Goal: Information Seeking & Learning: Learn about a topic

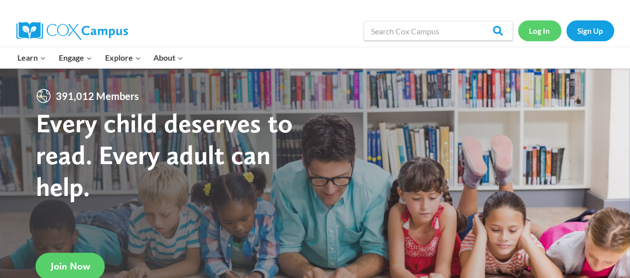
click at [539, 32] on link "Log In" at bounding box center [539, 30] width 43 height 20
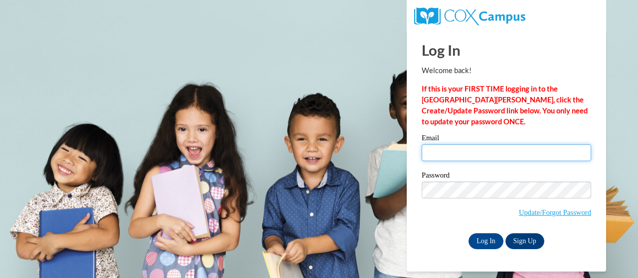
click at [519, 155] on input "Email" at bounding box center [505, 152] width 169 height 17
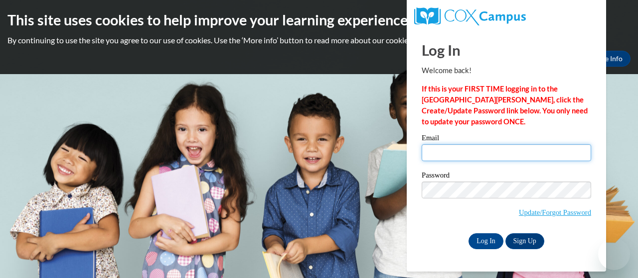
type input "whitaker.lisa.c@muscogee.k12.ga.us"
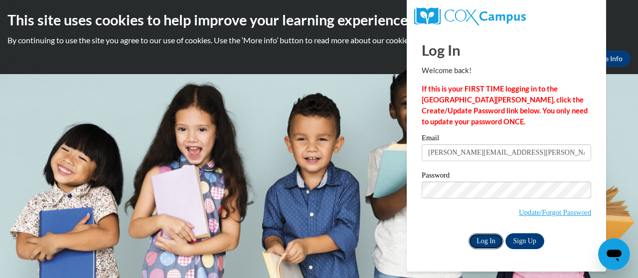
click at [486, 248] on input "Log In" at bounding box center [485, 242] width 35 height 16
click at [483, 242] on input "Log In" at bounding box center [485, 242] width 35 height 16
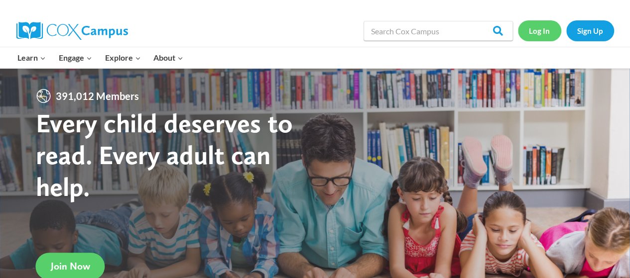
click at [536, 32] on link "Log In" at bounding box center [539, 30] width 43 height 20
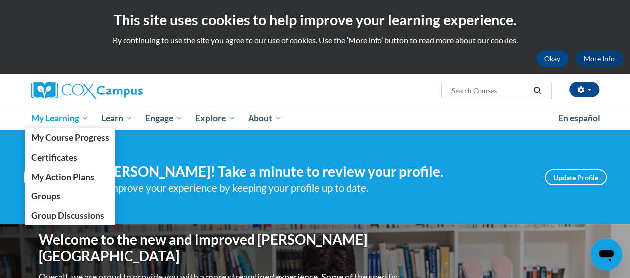
click at [67, 124] on span "My Learning" at bounding box center [59, 119] width 57 height 12
click at [97, 176] on link "My Action Plans" at bounding box center [70, 176] width 91 height 19
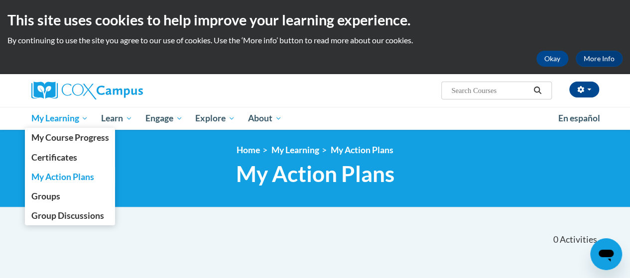
click at [37, 123] on span "My Learning" at bounding box center [59, 119] width 57 height 12
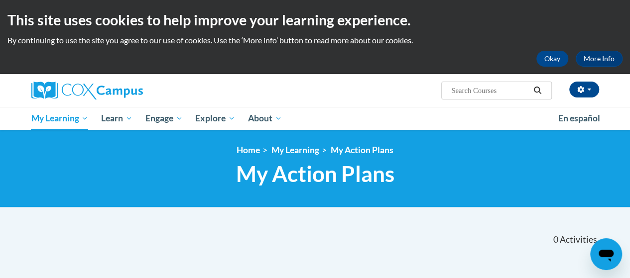
click at [11, 207] on div "<en>Home</en><fr>Accueil</fr><de>Zuhause</de><it>Casa</it><es>Casa</es><pt>Casa…" at bounding box center [315, 169] width 630 height 78
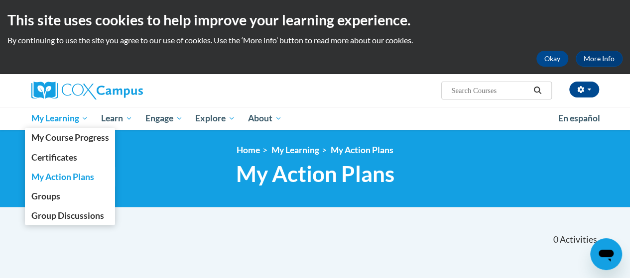
click at [60, 123] on span "My Learning" at bounding box center [59, 119] width 57 height 12
click at [44, 137] on span "My Course Progress" at bounding box center [70, 138] width 78 height 10
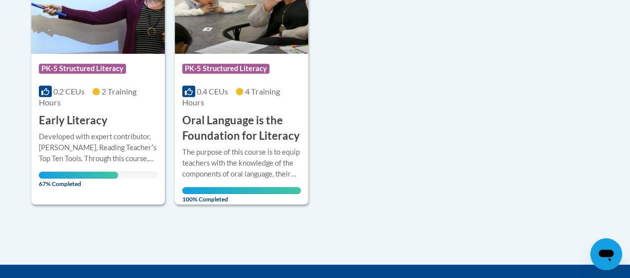
scroll to position [305, 0]
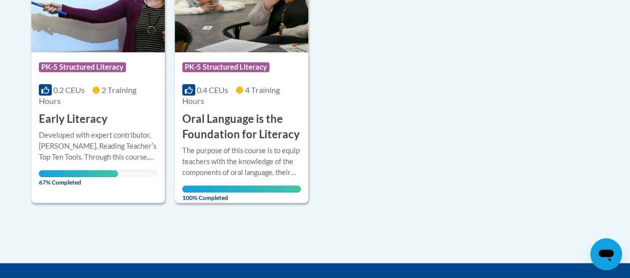
click at [81, 33] on img at bounding box center [98, 2] width 134 height 102
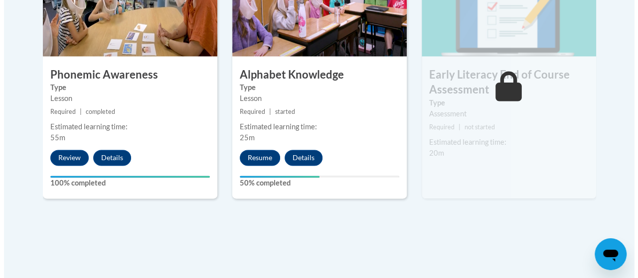
scroll to position [678, 0]
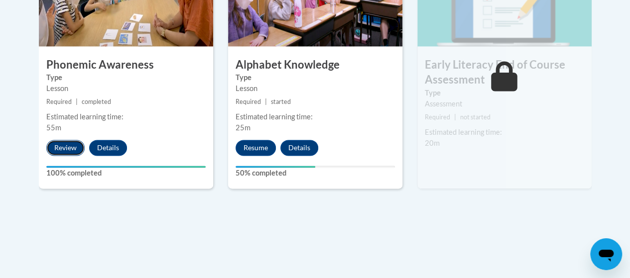
click at [63, 149] on button "Review" at bounding box center [65, 148] width 38 height 16
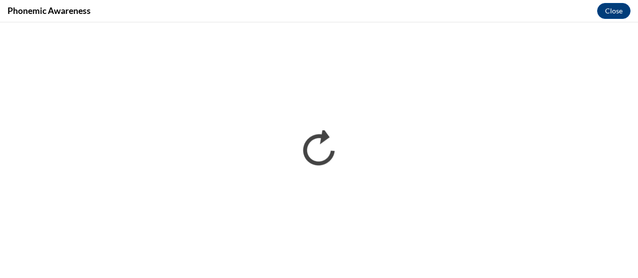
scroll to position [0, 0]
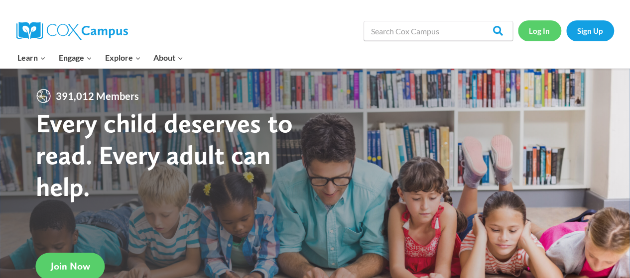
click at [541, 30] on link "Log In" at bounding box center [539, 30] width 43 height 20
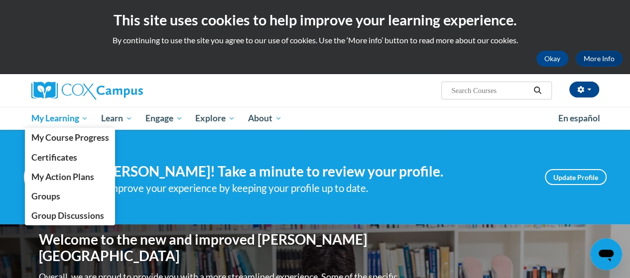
click at [81, 123] on span "My Learning" at bounding box center [59, 119] width 57 height 12
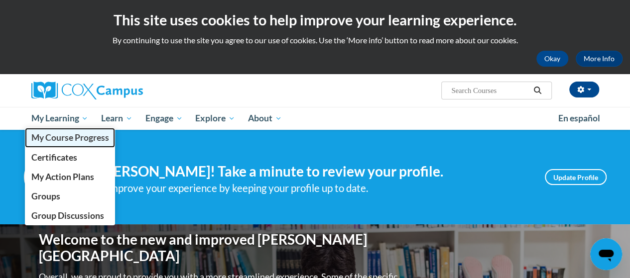
click at [102, 136] on span "My Course Progress" at bounding box center [70, 138] width 78 height 10
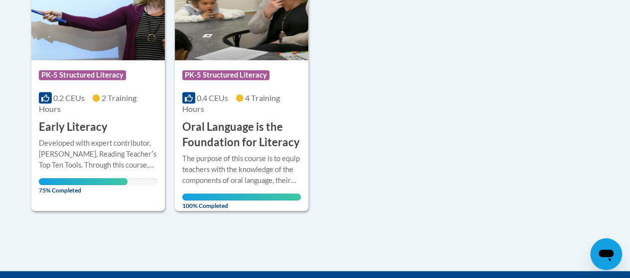
scroll to position [297, 0]
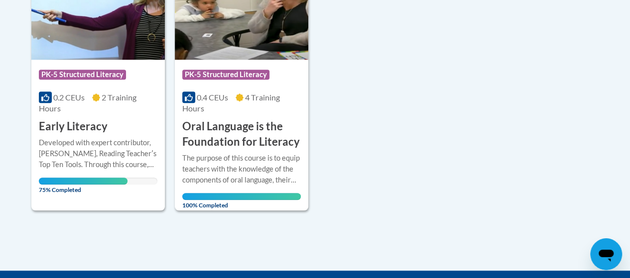
click at [113, 103] on div "0.2 CEUs 2 Training Hours" at bounding box center [98, 103] width 119 height 22
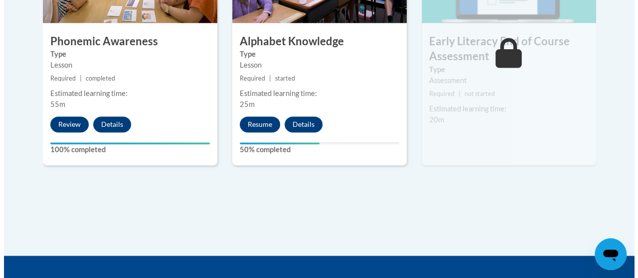
scroll to position [687, 0]
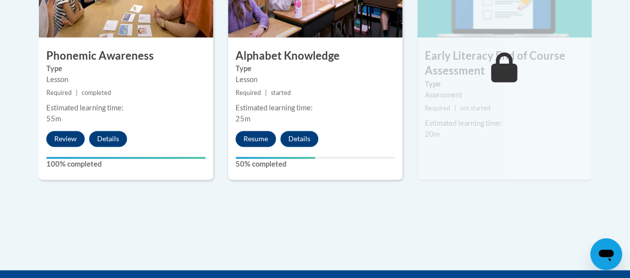
click at [256, 131] on button "Resume" at bounding box center [256, 139] width 40 height 16
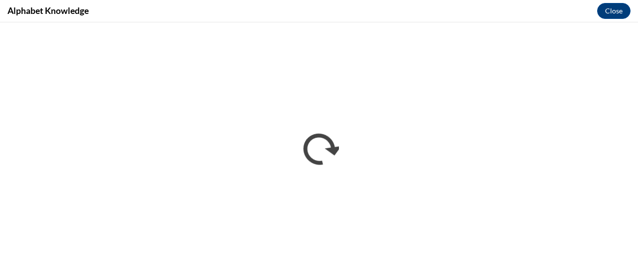
scroll to position [0, 0]
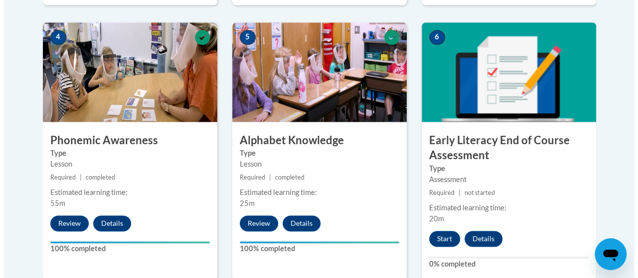
scroll to position [697, 0]
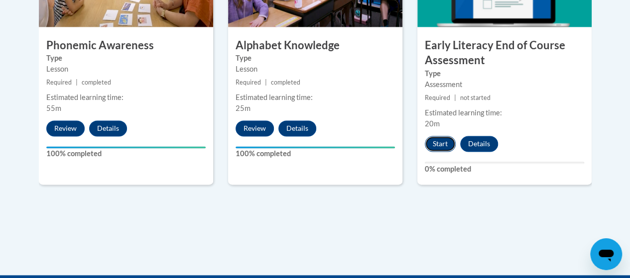
click at [441, 137] on button "Start" at bounding box center [440, 144] width 31 height 16
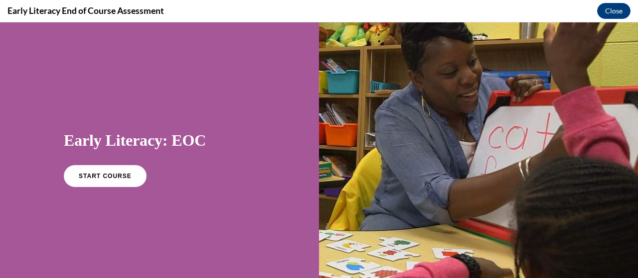
scroll to position [0, 0]
click at [129, 175] on link "START COURSE" at bounding box center [105, 176] width 87 height 23
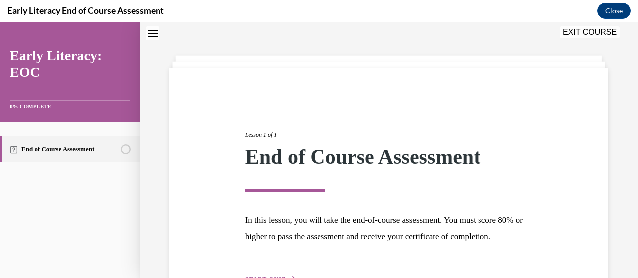
scroll to position [113, 0]
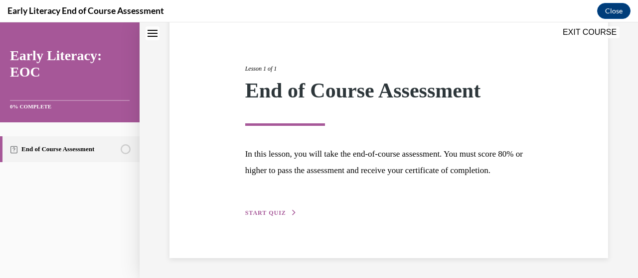
click at [274, 216] on span "START QUIZ" at bounding box center [265, 213] width 41 height 7
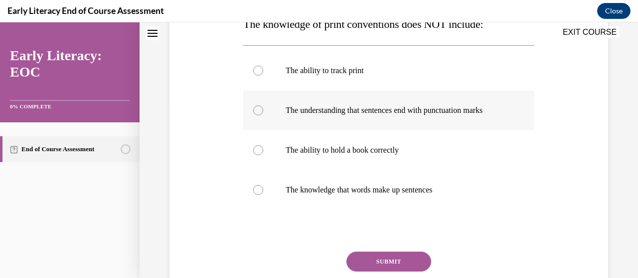
scroll to position [160, 0]
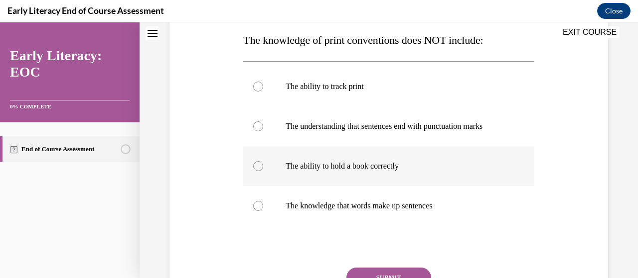
click at [370, 166] on p "The ability to hold a book correctly" at bounding box center [396, 166] width 223 height 10
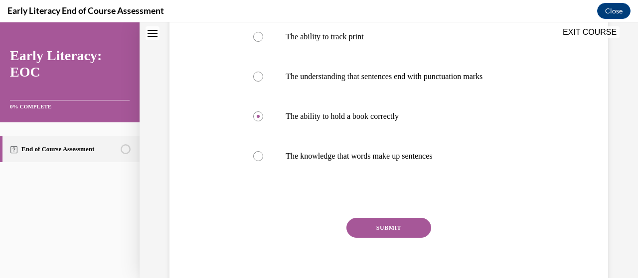
click at [389, 229] on button "SUBMIT" at bounding box center [388, 228] width 85 height 20
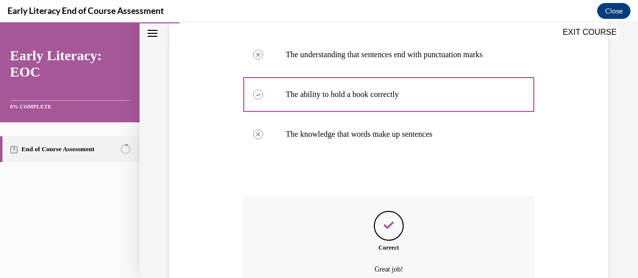
scroll to position [332, 0]
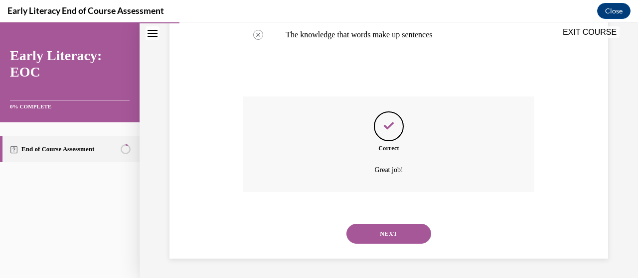
click at [391, 244] on div "NEXT" at bounding box center [388, 234] width 290 height 40
click at [409, 231] on button "NEXT" at bounding box center [388, 234] width 85 height 20
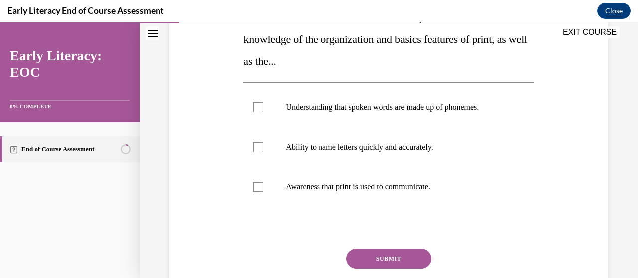
scroll to position [199, 0]
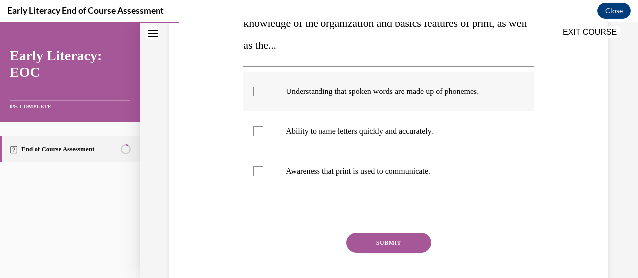
click at [384, 100] on div at bounding box center [388, 92] width 290 height 40
click at [404, 241] on button "SUBMIT" at bounding box center [388, 243] width 85 height 20
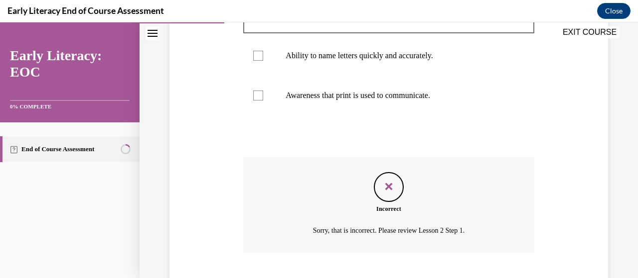
scroll to position [336, 0]
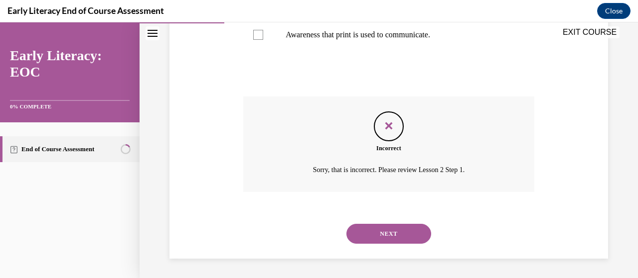
click at [411, 235] on button "NEXT" at bounding box center [388, 234] width 85 height 20
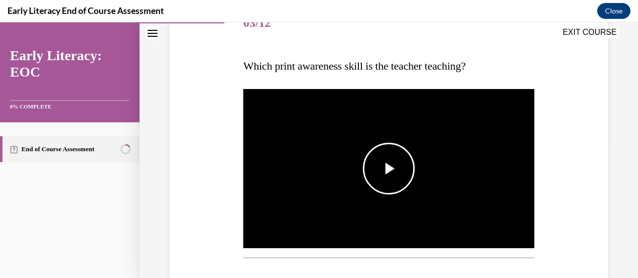
scroll to position [149, 0]
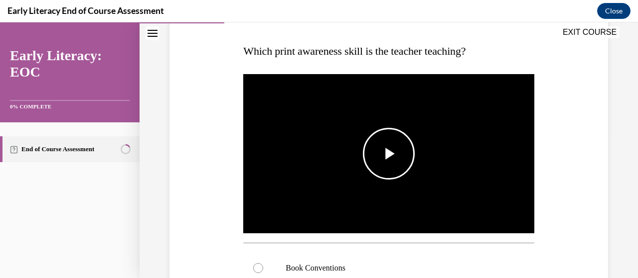
click at [389, 154] on span "Video player" at bounding box center [389, 154] width 0 height 0
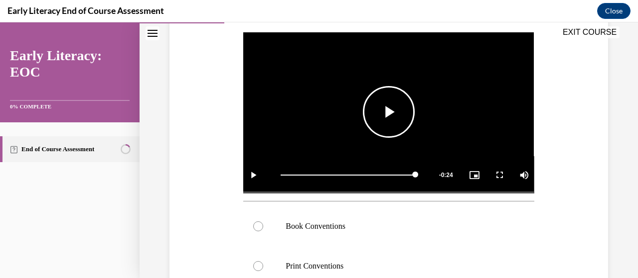
scroll to position [249, 0]
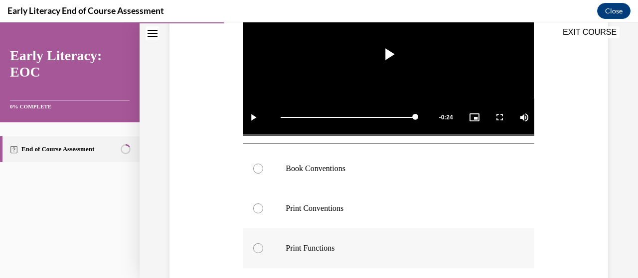
click at [337, 255] on div at bounding box center [388, 249] width 290 height 40
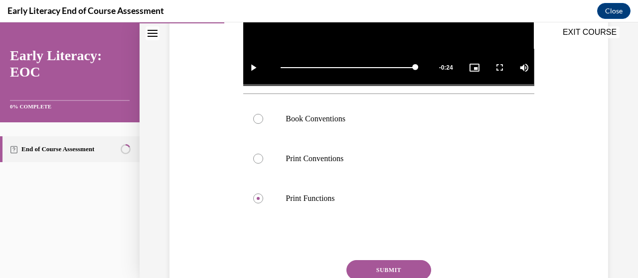
click at [372, 262] on button "SUBMIT" at bounding box center [388, 271] width 85 height 20
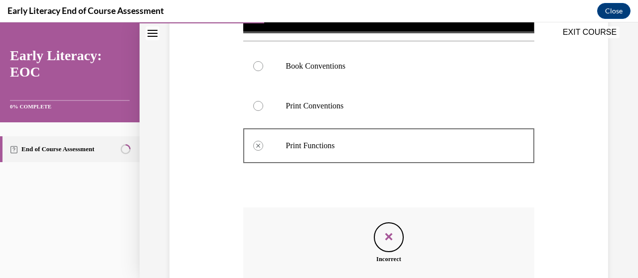
scroll to position [460, 0]
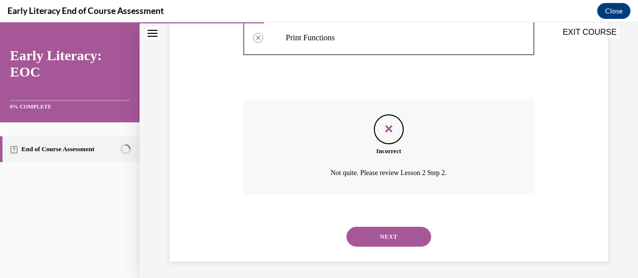
click at [395, 234] on button "NEXT" at bounding box center [388, 237] width 85 height 20
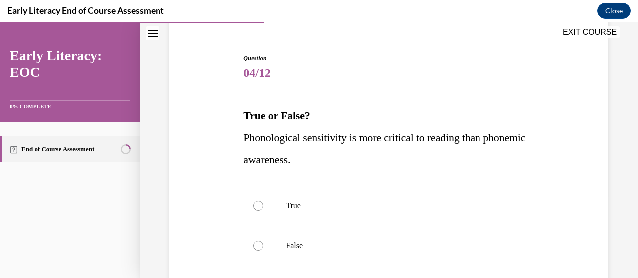
scroll to position [100, 0]
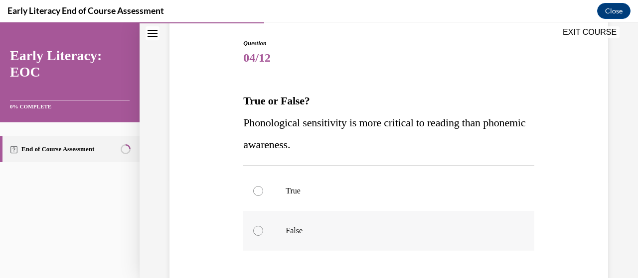
click at [403, 222] on div at bounding box center [388, 231] width 290 height 40
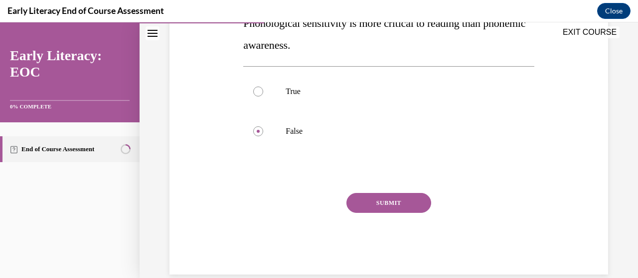
click at [406, 202] on button "SUBMIT" at bounding box center [388, 203] width 85 height 20
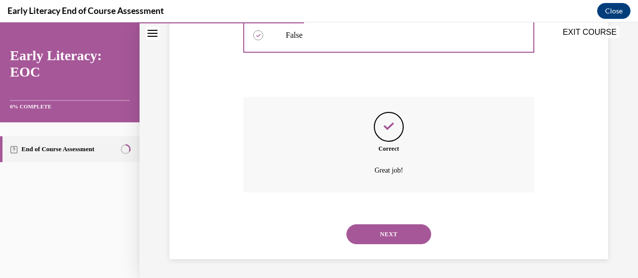
scroll to position [296, 0]
click at [405, 229] on button "NEXT" at bounding box center [388, 234] width 85 height 20
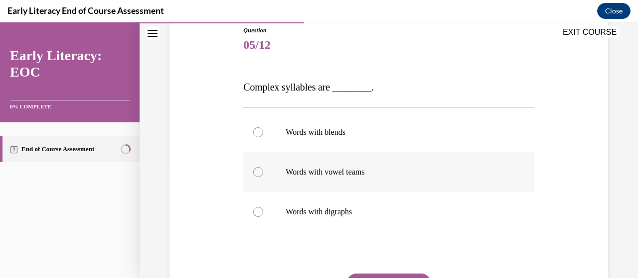
scroll to position [100, 0]
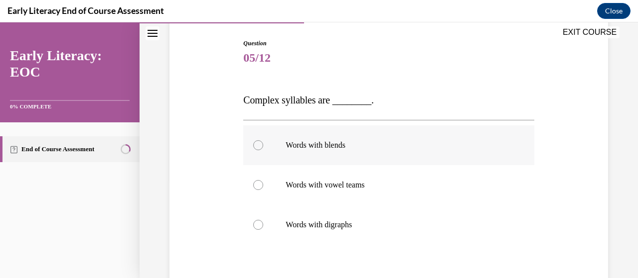
click at [332, 154] on div at bounding box center [388, 146] width 290 height 40
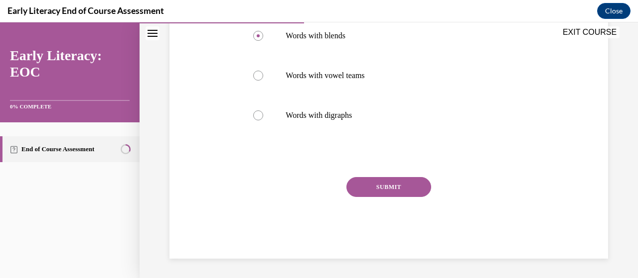
click at [382, 195] on button "SUBMIT" at bounding box center [388, 187] width 85 height 20
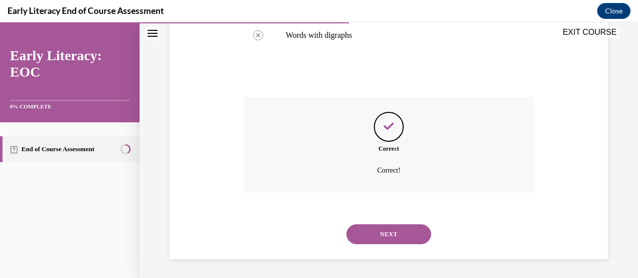
scroll to position [290, 0]
click at [392, 237] on button "NEXT" at bounding box center [388, 234] width 85 height 20
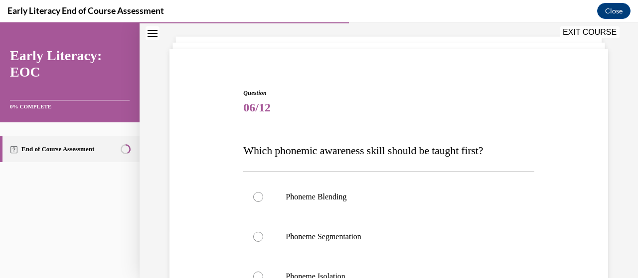
scroll to position [100, 0]
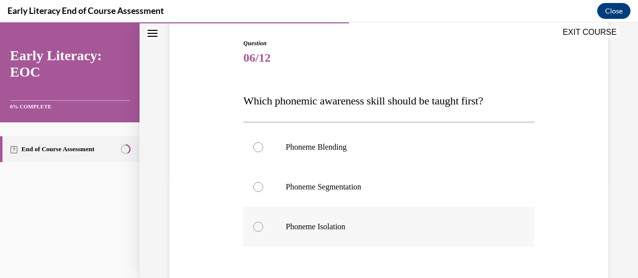
click at [301, 236] on div at bounding box center [388, 227] width 290 height 40
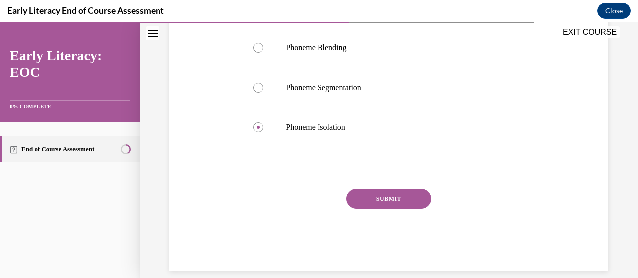
click at [376, 196] on button "SUBMIT" at bounding box center [388, 199] width 85 height 20
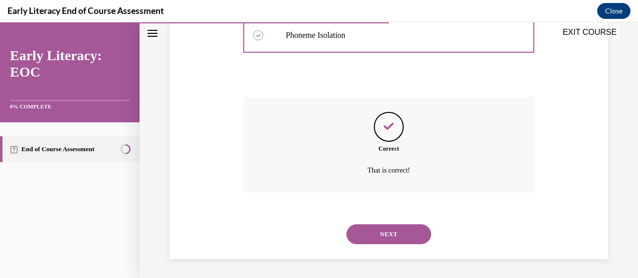
scroll to position [292, 0]
click at [393, 240] on button "NEXT" at bounding box center [388, 234] width 85 height 20
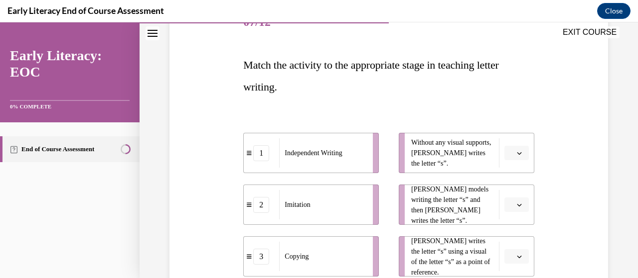
scroll to position [149, 0]
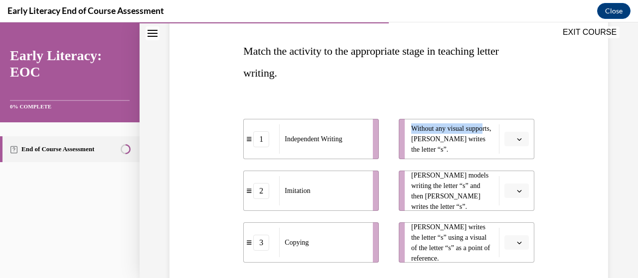
drag, startPoint x: 426, startPoint y: 138, endPoint x: 361, endPoint y: 139, distance: 65.3
click at [361, 139] on div "1 Independent Writing 2 Imitation 3 Copying Without any visual supports, [PERSO…" at bounding box center [388, 181] width 290 height 164
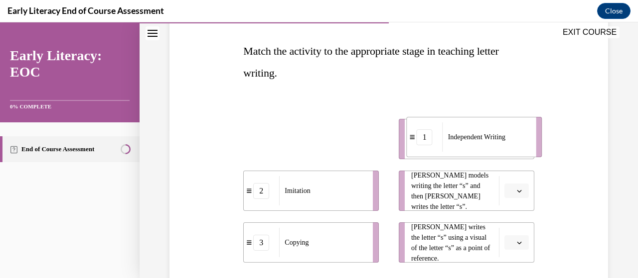
drag, startPoint x: 321, startPoint y: 139, endPoint x: 484, endPoint y: 137, distance: 163.4
click at [484, 137] on span "Independent Writing" at bounding box center [476, 137] width 57 height 10
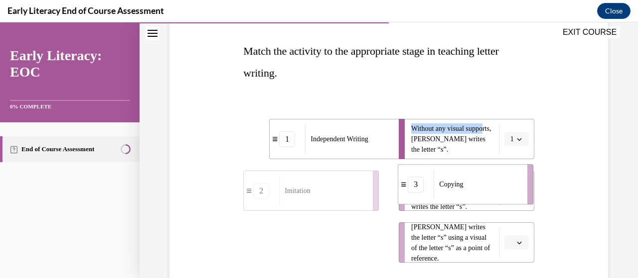
drag, startPoint x: 310, startPoint y: 243, endPoint x: 464, endPoint y: 185, distance: 165.1
click at [464, 185] on div "Copying" at bounding box center [476, 184] width 87 height 29
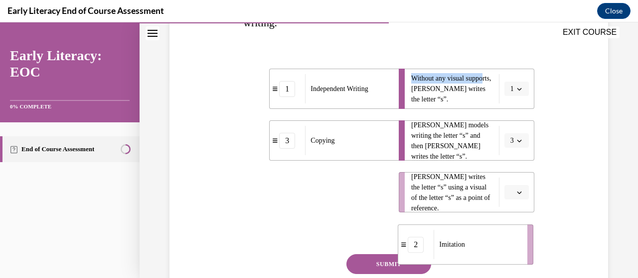
scroll to position [202, 0]
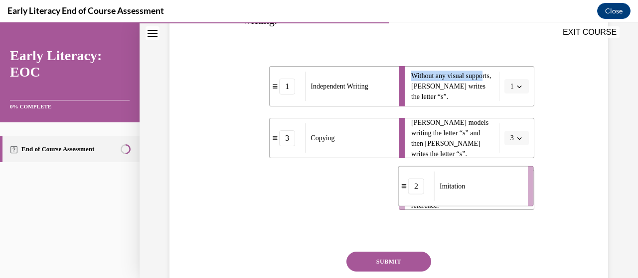
drag, startPoint x: 322, startPoint y: 253, endPoint x: 469, endPoint y: 191, distance: 160.1
click at [472, 191] on div "Imitation" at bounding box center [477, 186] width 87 height 29
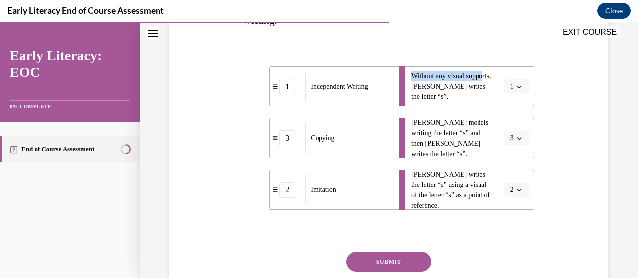
click at [378, 261] on button "SUBMIT" at bounding box center [388, 262] width 85 height 20
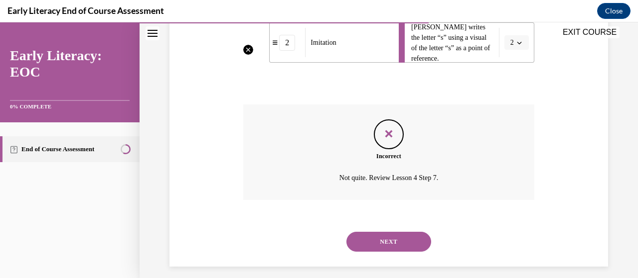
scroll to position [358, 0]
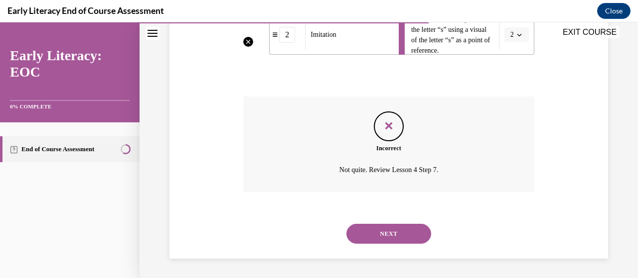
click at [384, 239] on button "NEXT" at bounding box center [388, 234] width 85 height 20
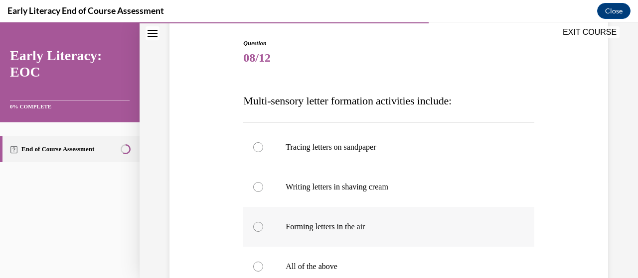
scroll to position [149, 0]
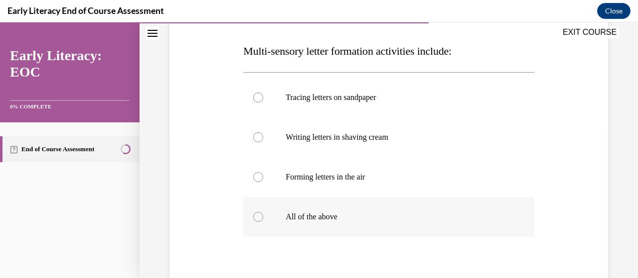
click at [395, 233] on div at bounding box center [388, 217] width 290 height 40
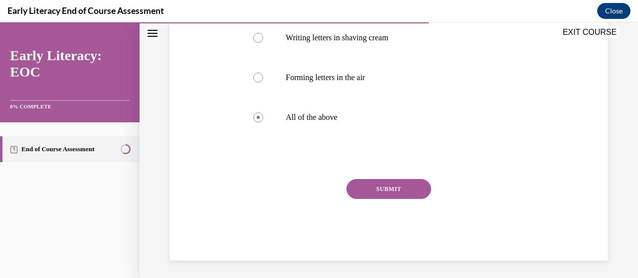
click at [376, 181] on button "SUBMIT" at bounding box center [388, 189] width 85 height 20
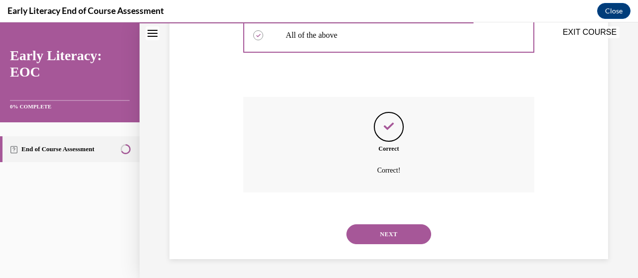
scroll to position [332, 0]
click at [393, 226] on button "NEXT" at bounding box center [388, 234] width 85 height 20
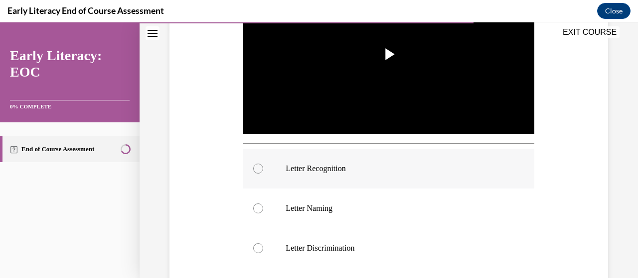
scroll to position [199, 0]
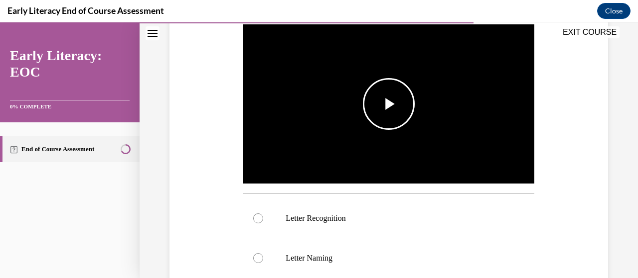
click at [389, 104] on span "Video player" at bounding box center [389, 104] width 0 height 0
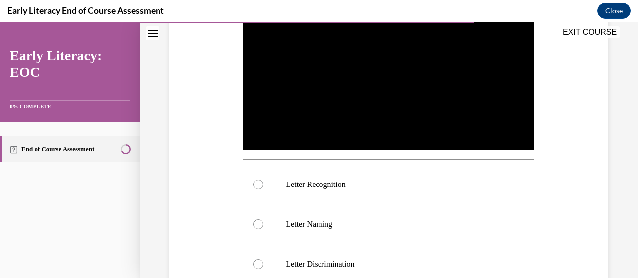
scroll to position [249, 0]
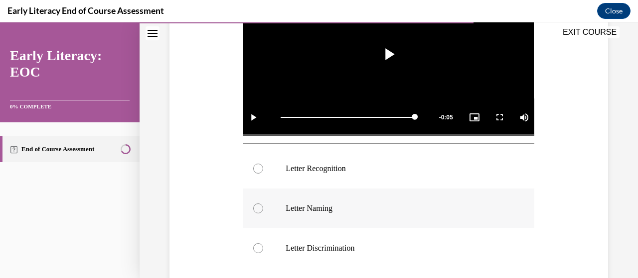
click at [360, 215] on div at bounding box center [388, 209] width 290 height 40
click at [343, 170] on p "Letter Recognition" at bounding box center [396, 169] width 223 height 10
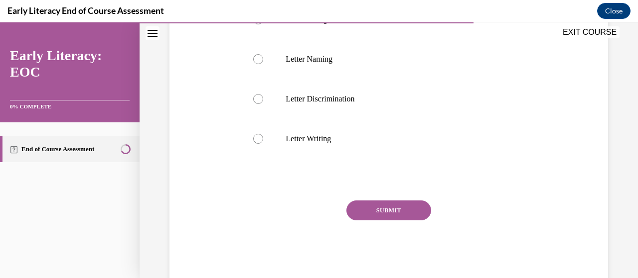
click at [384, 201] on button "SUBMIT" at bounding box center [388, 211] width 85 height 20
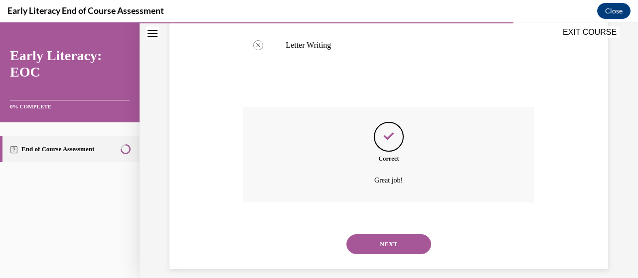
scroll to position [500, 0]
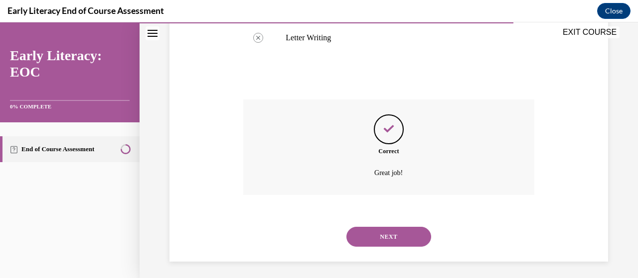
click at [402, 228] on button "NEXT" at bounding box center [388, 237] width 85 height 20
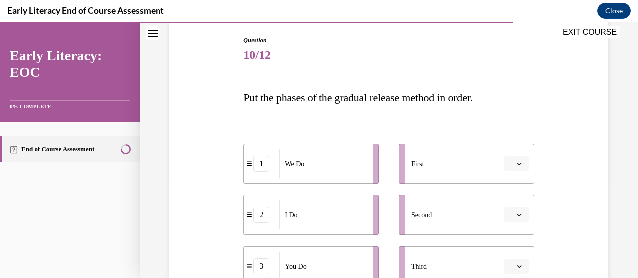
scroll to position [100, 0]
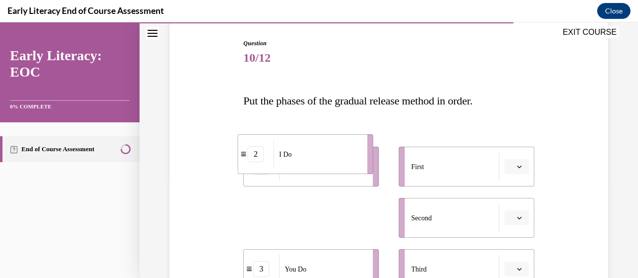
drag, startPoint x: 325, startPoint y: 228, endPoint x: 320, endPoint y: 165, distance: 63.0
click at [320, 165] on div "I Do" at bounding box center [316, 154] width 87 height 29
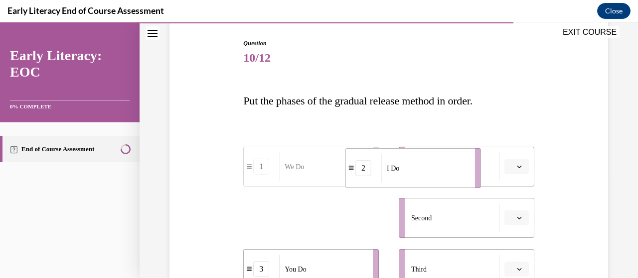
drag, startPoint x: 344, startPoint y: 213, endPoint x: 446, endPoint y: 163, distance: 113.6
click at [446, 163] on div "I Do" at bounding box center [424, 168] width 87 height 29
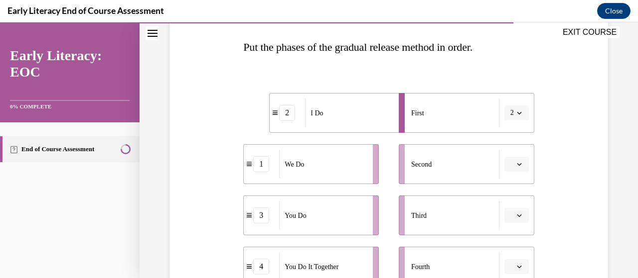
scroll to position [199, 0]
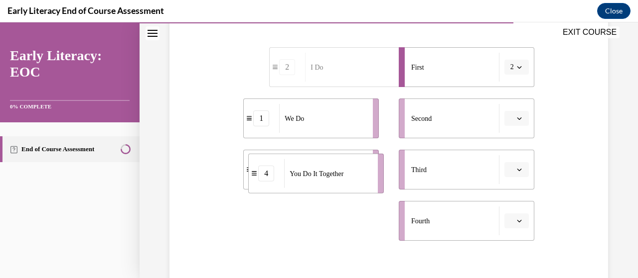
drag, startPoint x: 308, startPoint y: 227, endPoint x: 313, endPoint y: 177, distance: 50.1
click at [313, 177] on div "You Do It Together" at bounding box center [327, 173] width 87 height 29
drag, startPoint x: 334, startPoint y: 240, endPoint x: 333, endPoint y: 184, distance: 55.8
click at [332, 183] on li "4 You Do It Together" at bounding box center [307, 163] width 135 height 40
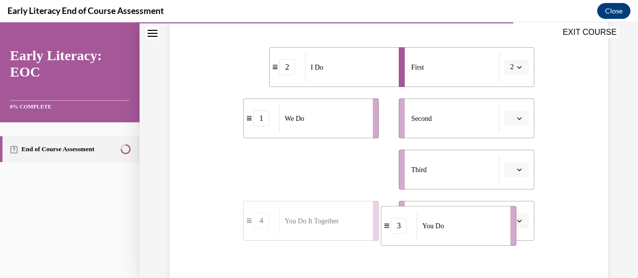
drag, startPoint x: 330, startPoint y: 165, endPoint x: 480, endPoint y: 224, distance: 161.3
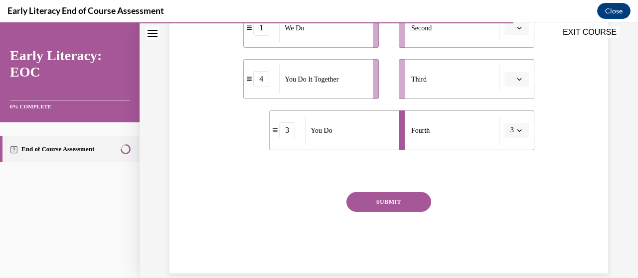
scroll to position [299, 0]
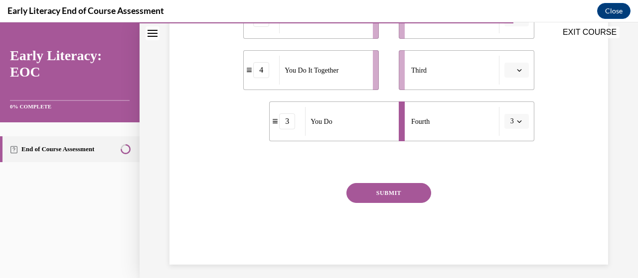
click at [387, 197] on button "SUBMIT" at bounding box center [388, 193] width 85 height 20
click at [387, 194] on button "SUBMIT" at bounding box center [388, 193] width 85 height 20
click at [216, 226] on div "Question 10/12 Put the phases of the gradual release method in order. 2 I Do 1 …" at bounding box center [388, 37] width 443 height 455
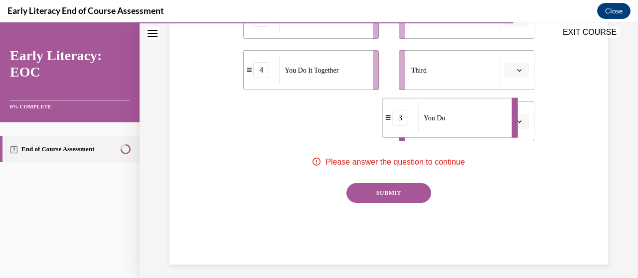
drag, startPoint x: 314, startPoint y: 127, endPoint x: 470, endPoint y: 124, distance: 156.0
click at [470, 124] on div "You Do" at bounding box center [461, 118] width 87 height 29
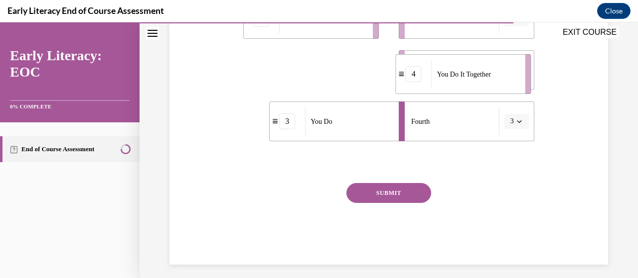
drag, startPoint x: 323, startPoint y: 75, endPoint x: 475, endPoint y: 79, distance: 152.0
click at [475, 79] on span "You Do It Together" at bounding box center [464, 74] width 54 height 10
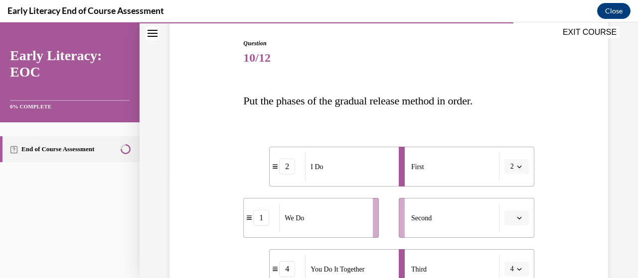
scroll to position [149, 0]
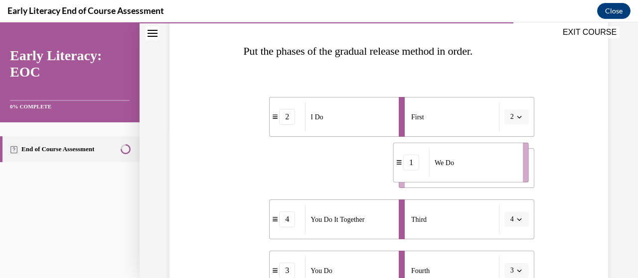
drag, startPoint x: 336, startPoint y: 170, endPoint x: 490, endPoint y: 163, distance: 154.1
click at [490, 163] on div "We Do" at bounding box center [472, 162] width 87 height 29
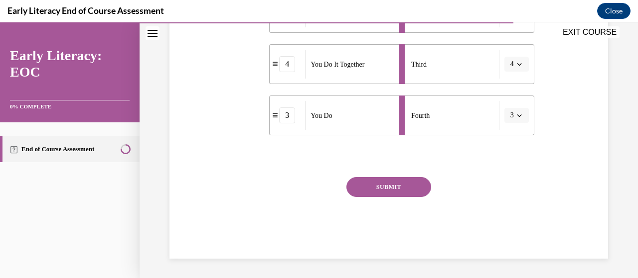
click at [410, 191] on button "SUBMIT" at bounding box center [388, 187] width 85 height 20
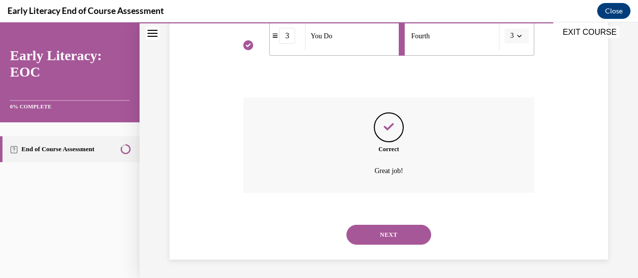
scroll to position [386, 0]
click at [399, 235] on button "NEXT" at bounding box center [388, 234] width 85 height 20
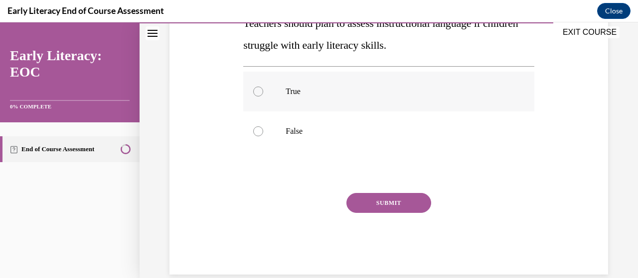
scroll to position [149, 0]
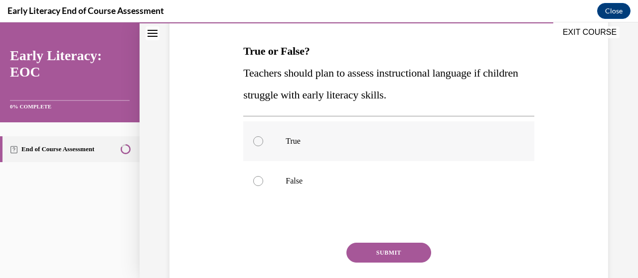
click at [288, 147] on div at bounding box center [388, 142] width 290 height 40
click at [370, 249] on button "SUBMIT" at bounding box center [388, 253] width 85 height 20
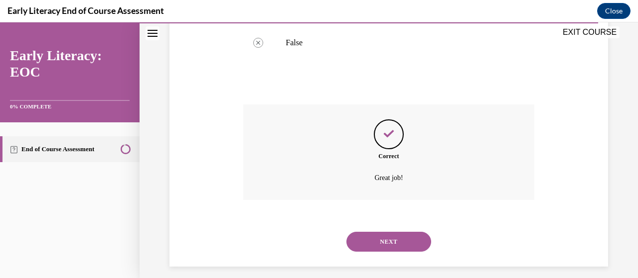
scroll to position [296, 0]
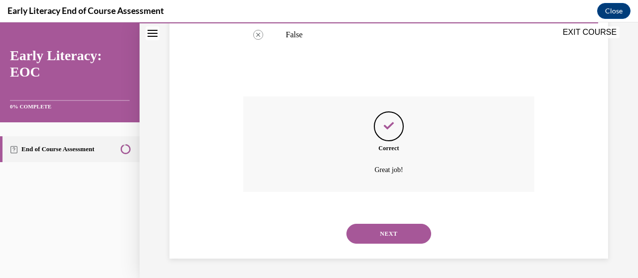
click at [405, 222] on div "NEXT" at bounding box center [388, 234] width 290 height 40
click at [404, 236] on button "NEXT" at bounding box center [388, 234] width 85 height 20
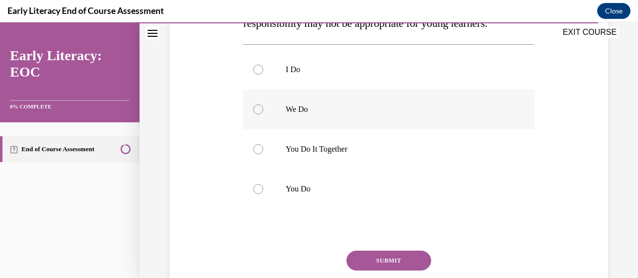
scroll to position [149, 0]
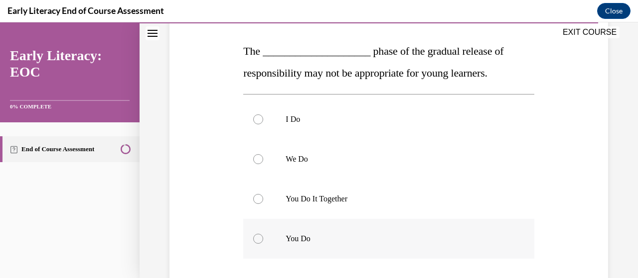
click at [303, 238] on p "You Do" at bounding box center [396, 239] width 223 height 10
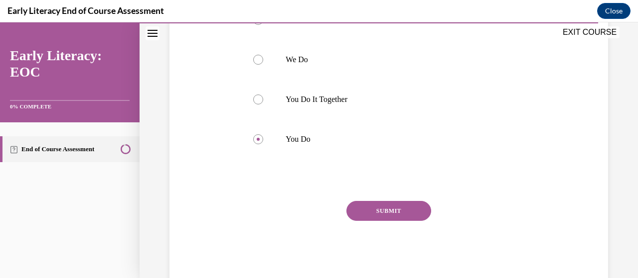
click at [384, 204] on button "SUBMIT" at bounding box center [388, 211] width 85 height 20
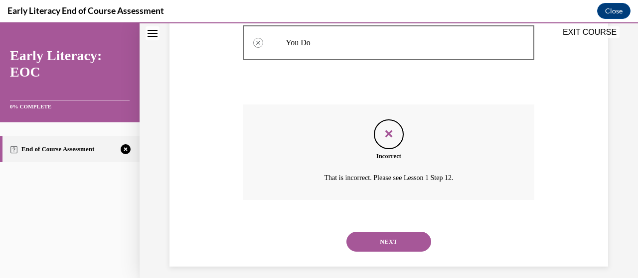
scroll to position [354, 0]
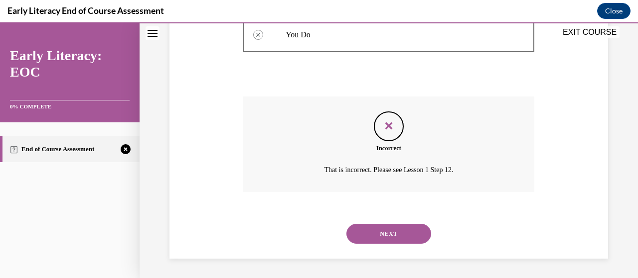
click at [398, 236] on button "NEXT" at bounding box center [388, 234] width 85 height 20
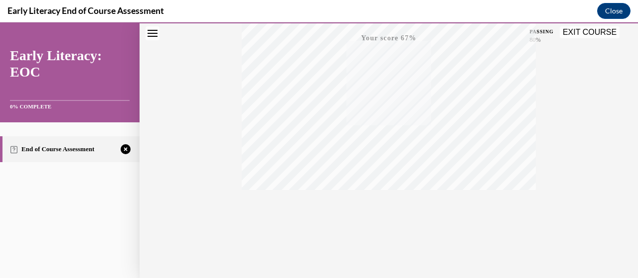
scroll to position [254, 0]
click at [385, 207] on div "TAKE AGAIN" at bounding box center [388, 211] width 35 height 23
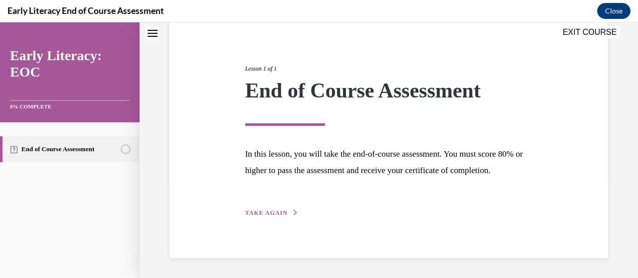
click at [261, 213] on span "TAKE AGAIN" at bounding box center [266, 213] width 42 height 7
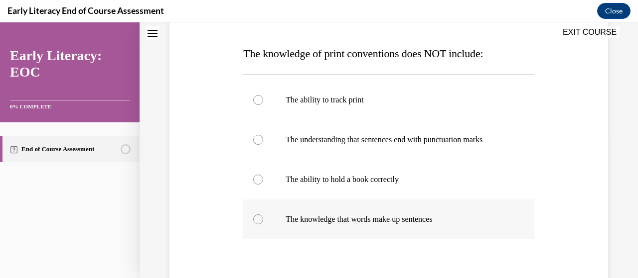
scroll to position [160, 0]
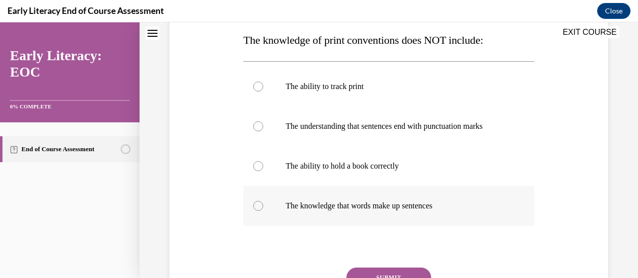
click at [448, 162] on p "The ability to hold a book correctly" at bounding box center [396, 166] width 223 height 10
click at [404, 271] on button "SUBMIT" at bounding box center [388, 278] width 85 height 20
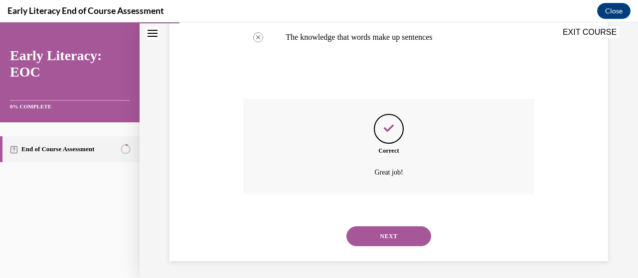
scroll to position [332, 0]
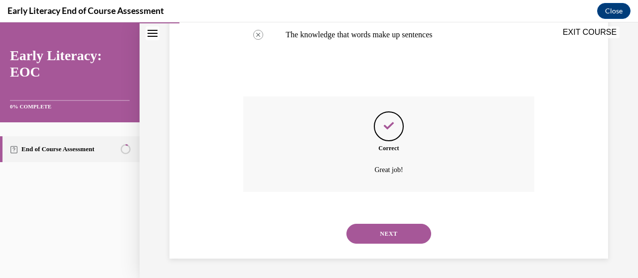
click at [394, 237] on button "NEXT" at bounding box center [388, 234] width 85 height 20
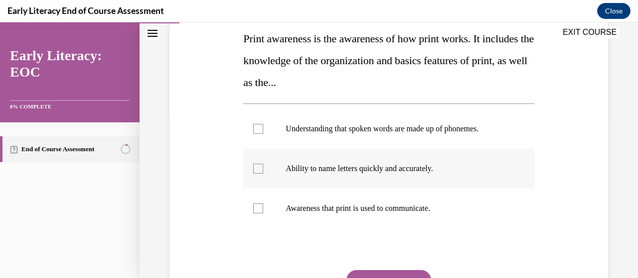
scroll to position [149, 0]
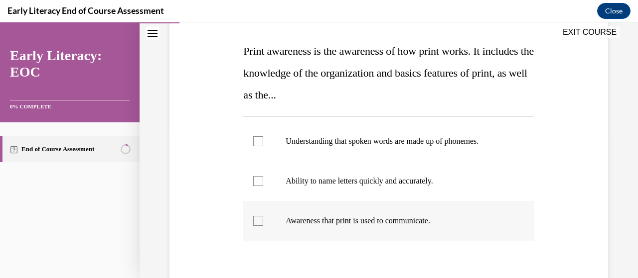
click at [394, 209] on div at bounding box center [388, 221] width 290 height 40
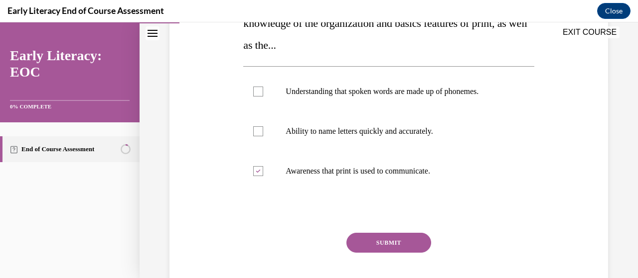
click at [385, 237] on button "SUBMIT" at bounding box center [388, 243] width 85 height 20
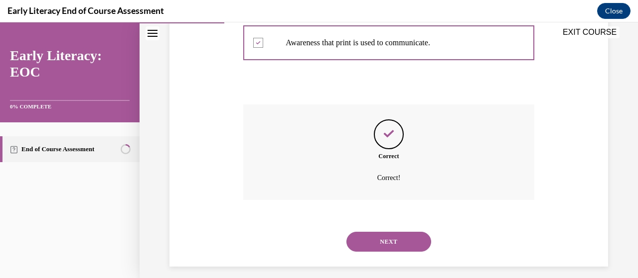
scroll to position [336, 0]
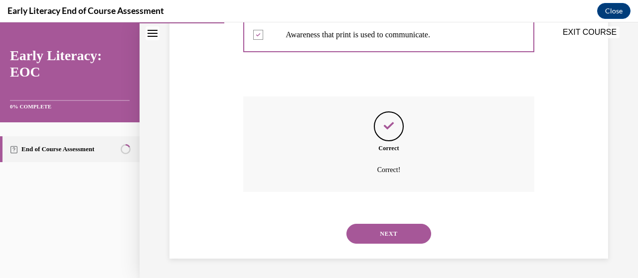
click at [397, 228] on button "NEXT" at bounding box center [388, 234] width 85 height 20
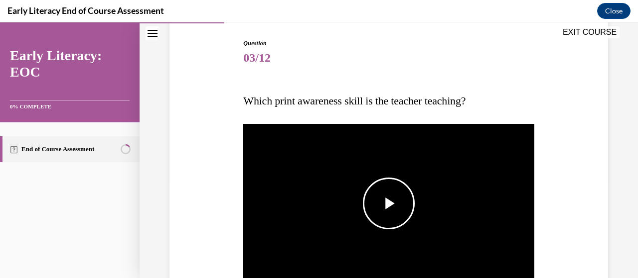
click at [389, 204] on span "Video player" at bounding box center [389, 204] width 0 height 0
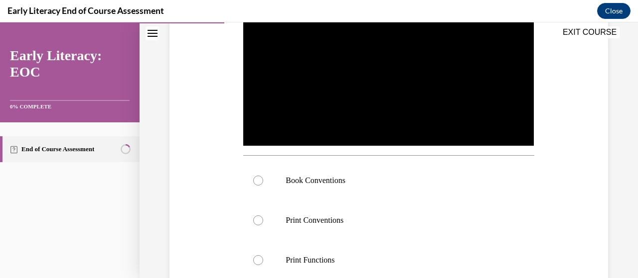
scroll to position [253, 0]
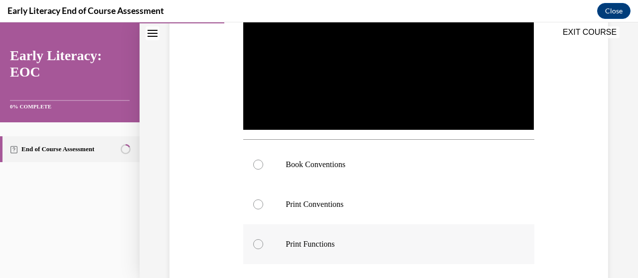
click at [330, 244] on p "Print Functions" at bounding box center [396, 245] width 223 height 10
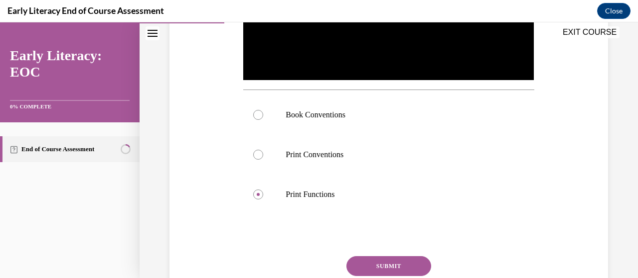
click at [382, 260] on button "SUBMIT" at bounding box center [388, 267] width 85 height 20
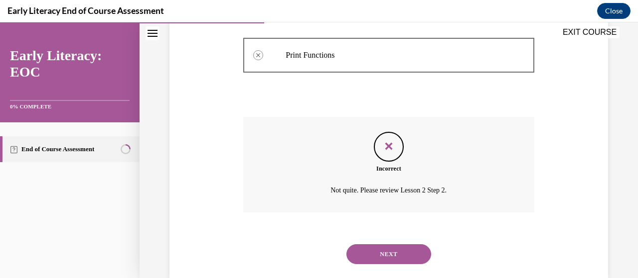
scroll to position [460, 0]
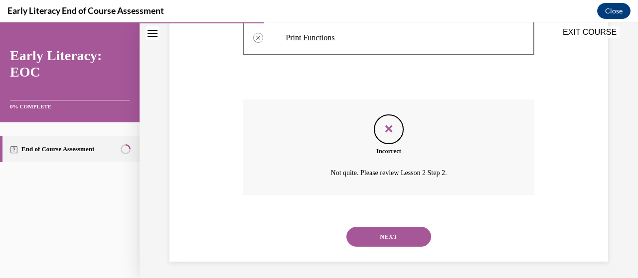
click at [404, 236] on button "NEXT" at bounding box center [388, 237] width 85 height 20
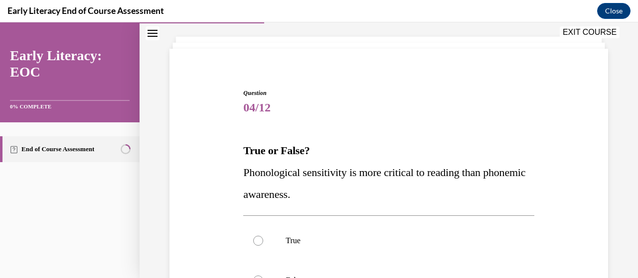
scroll to position [100, 0]
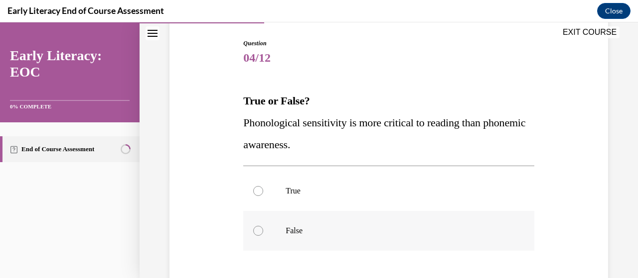
click at [380, 228] on p "False" at bounding box center [396, 231] width 223 height 10
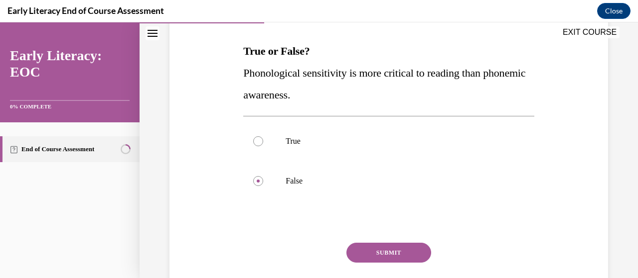
click at [382, 255] on button "SUBMIT" at bounding box center [388, 253] width 85 height 20
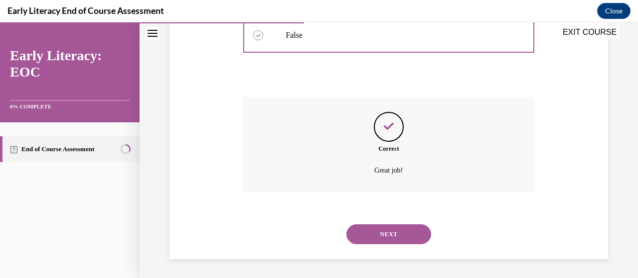
scroll to position [296, 0]
click at [380, 224] on button "NEXT" at bounding box center [388, 234] width 85 height 20
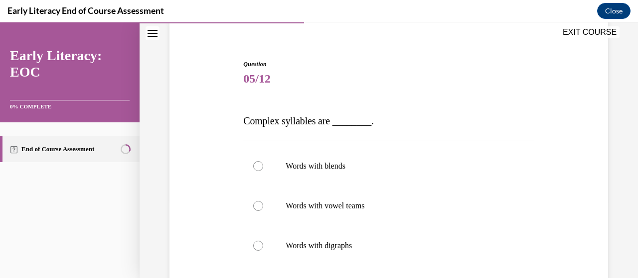
scroll to position [100, 0]
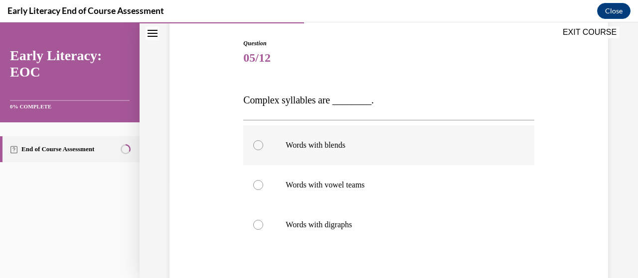
click at [390, 146] on p "Words with blends" at bounding box center [396, 145] width 223 height 10
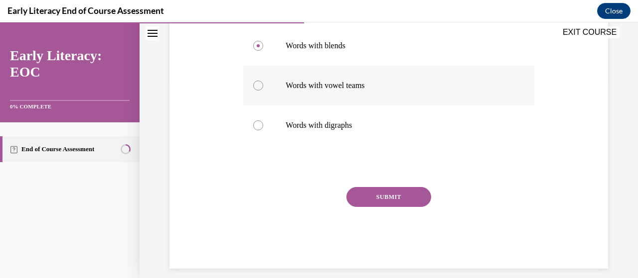
click at [409, 203] on button "SUBMIT" at bounding box center [388, 197] width 85 height 20
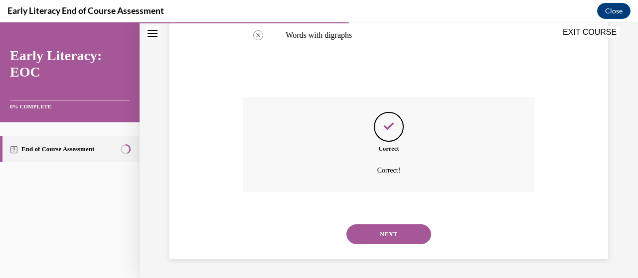
scroll to position [290, 0]
click at [401, 226] on button "NEXT" at bounding box center [388, 234] width 85 height 20
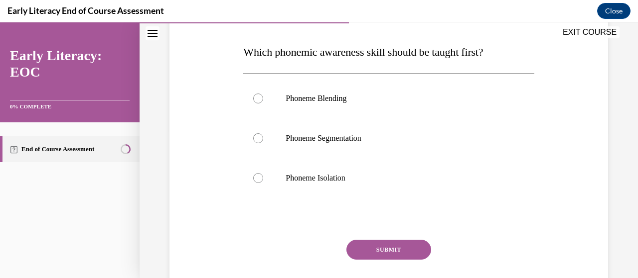
scroll to position [149, 0]
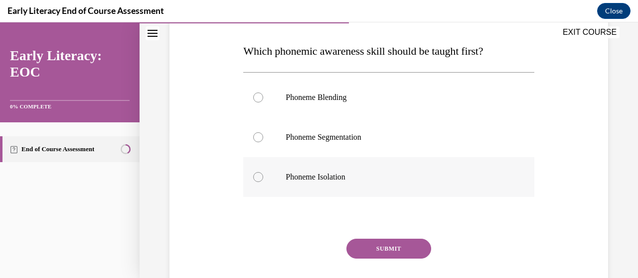
click at [333, 186] on div at bounding box center [388, 177] width 290 height 40
click at [395, 255] on button "SUBMIT" at bounding box center [388, 249] width 85 height 20
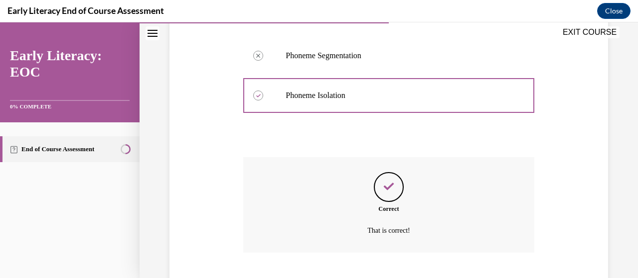
scroll to position [292, 0]
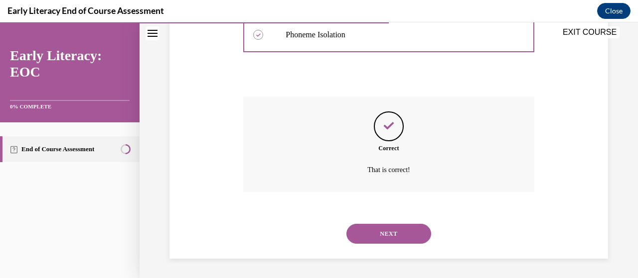
click at [388, 233] on button "NEXT" at bounding box center [388, 234] width 85 height 20
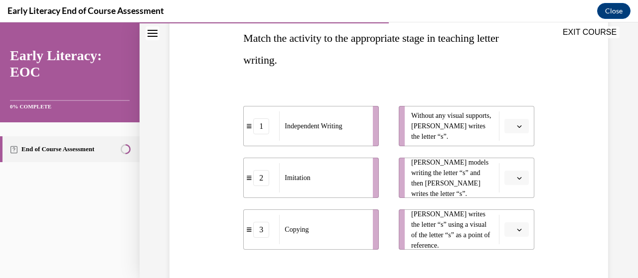
scroll to position [149, 0]
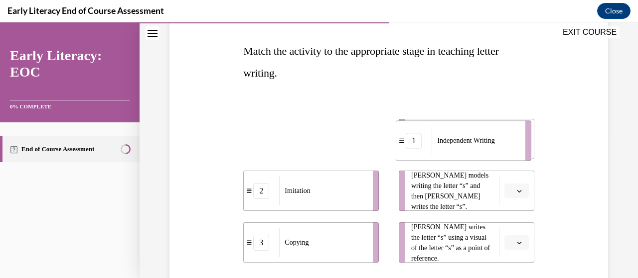
drag, startPoint x: 307, startPoint y: 139, endPoint x: 459, endPoint y: 141, distance: 152.4
click at [459, 141] on span "Independent Writing" at bounding box center [465, 140] width 57 height 10
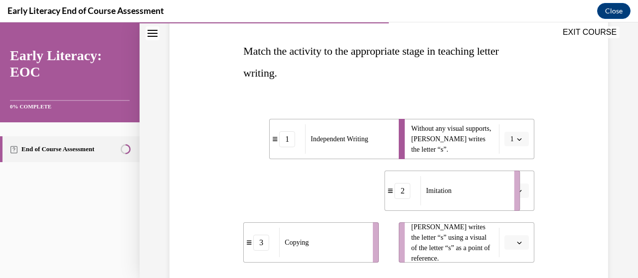
drag, startPoint x: 313, startPoint y: 199, endPoint x: 454, endPoint y: 199, distance: 141.0
click at [454, 199] on div "Imitation" at bounding box center [463, 190] width 87 height 29
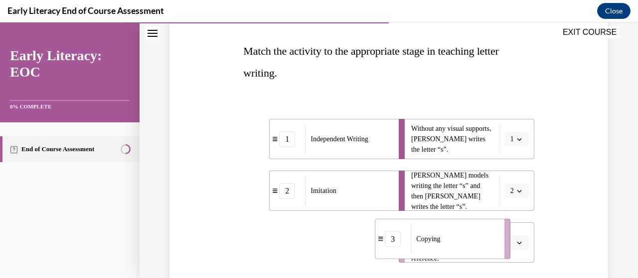
drag, startPoint x: 349, startPoint y: 245, endPoint x: 469, endPoint y: 243, distance: 120.6
click at [469, 243] on div "Copying" at bounding box center [453, 239] width 87 height 29
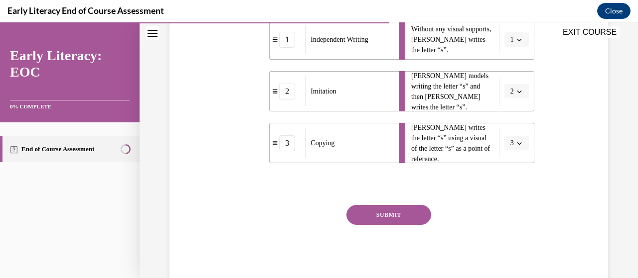
click at [378, 219] on button "SUBMIT" at bounding box center [388, 215] width 85 height 20
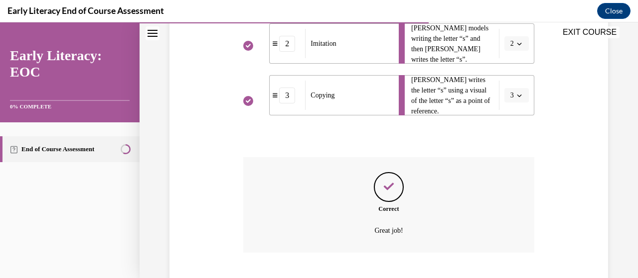
scroll to position [358, 0]
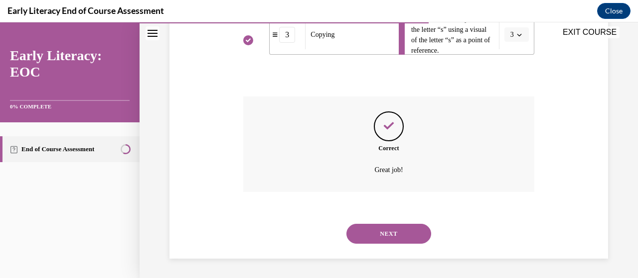
click at [377, 230] on button "NEXT" at bounding box center [388, 234] width 85 height 20
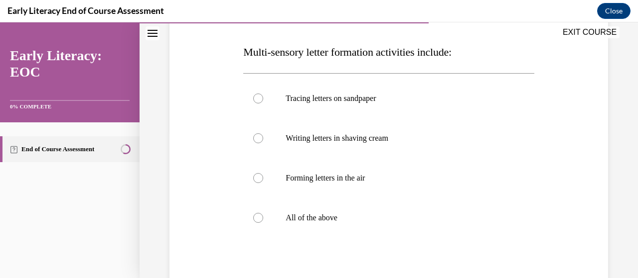
scroll to position [149, 0]
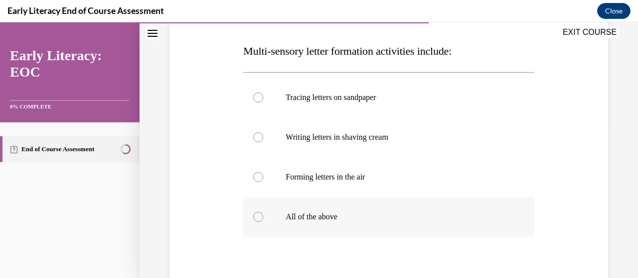
click at [356, 225] on div at bounding box center [388, 217] width 290 height 40
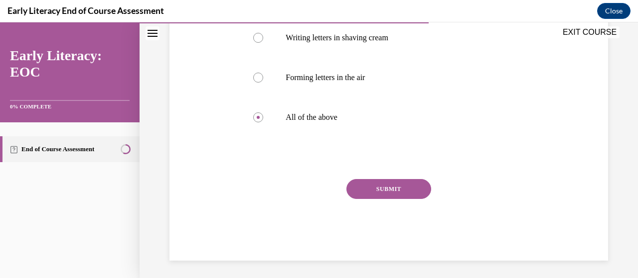
click at [391, 183] on button "SUBMIT" at bounding box center [388, 189] width 85 height 20
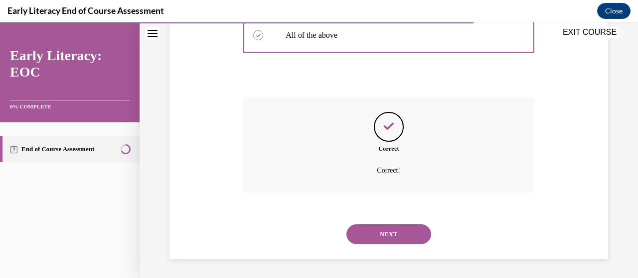
scroll to position [332, 0]
click at [384, 232] on button "NEXT" at bounding box center [388, 234] width 85 height 20
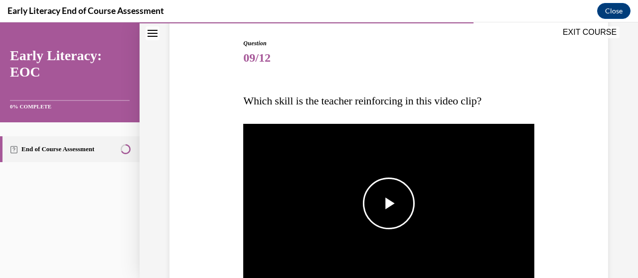
click at [389, 204] on span "Video player" at bounding box center [389, 204] width 0 height 0
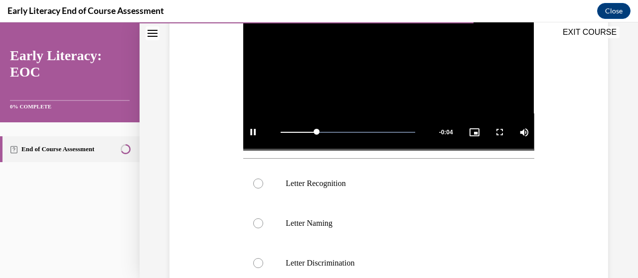
scroll to position [253, 0]
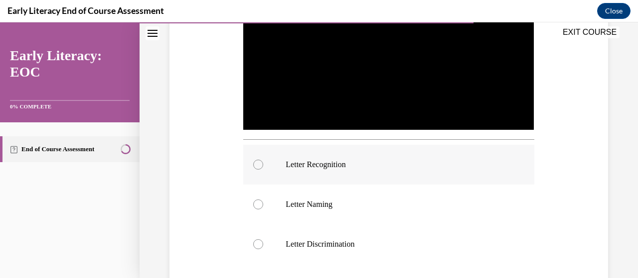
click at [405, 164] on p "Letter Recognition" at bounding box center [396, 165] width 223 height 10
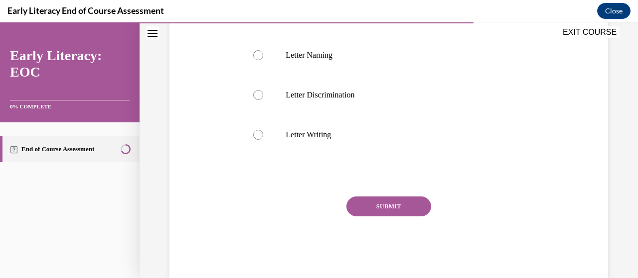
click at [399, 200] on button "SUBMIT" at bounding box center [388, 207] width 85 height 20
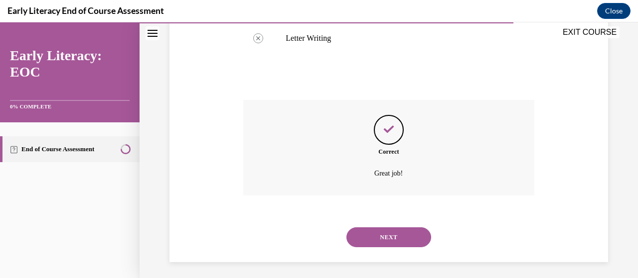
scroll to position [500, 0]
click at [396, 227] on button "NEXT" at bounding box center [388, 237] width 85 height 20
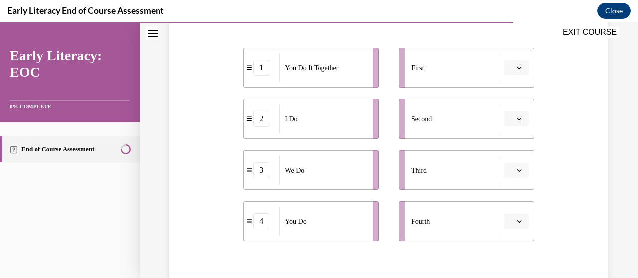
scroll to position [199, 0]
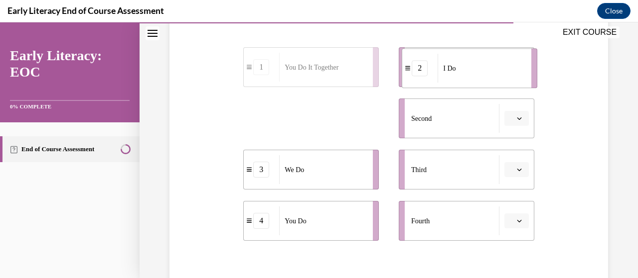
drag, startPoint x: 338, startPoint y: 124, endPoint x: 497, endPoint y: 74, distance: 166.2
click at [497, 74] on div "I Do" at bounding box center [480, 68] width 87 height 29
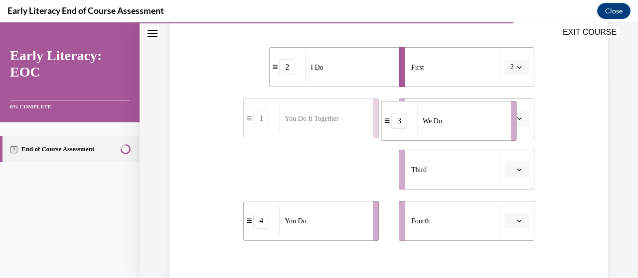
drag, startPoint x: 332, startPoint y: 173, endPoint x: 478, endPoint y: 124, distance: 154.4
click at [478, 124] on div "We Do" at bounding box center [460, 121] width 87 height 29
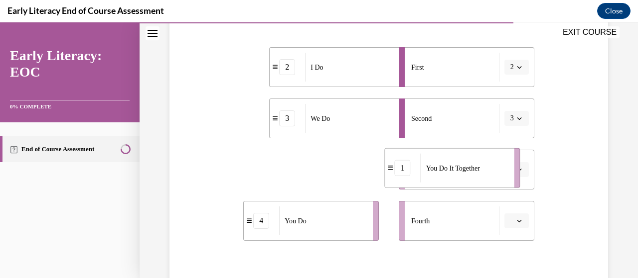
drag, startPoint x: 386, startPoint y: 178, endPoint x: 466, endPoint y: 177, distance: 80.7
click at [466, 177] on div "You Do It Together" at bounding box center [463, 168] width 87 height 29
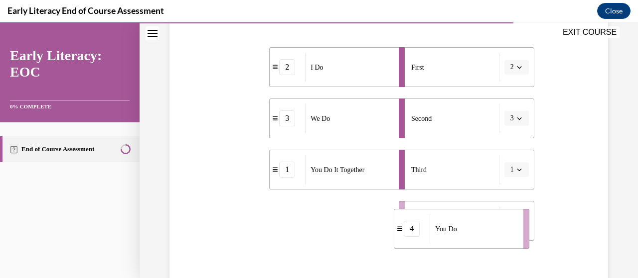
drag, startPoint x: 317, startPoint y: 231, endPoint x: 467, endPoint y: 237, distance: 150.6
click at [467, 238] on div "You Do" at bounding box center [472, 229] width 87 height 29
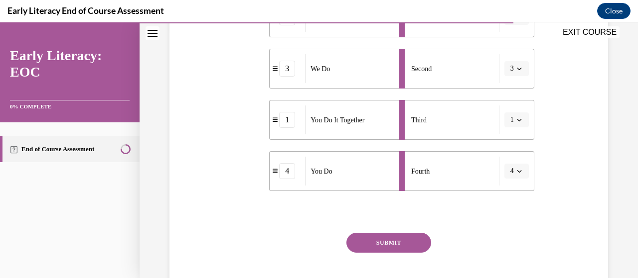
click at [374, 251] on button "SUBMIT" at bounding box center [388, 243] width 85 height 20
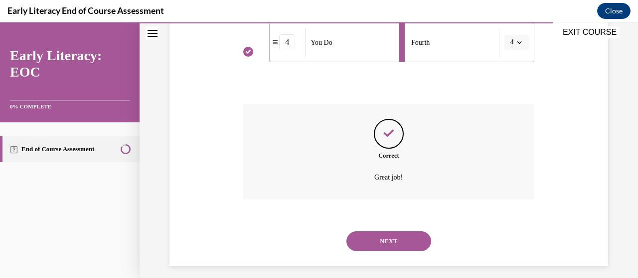
scroll to position [386, 0]
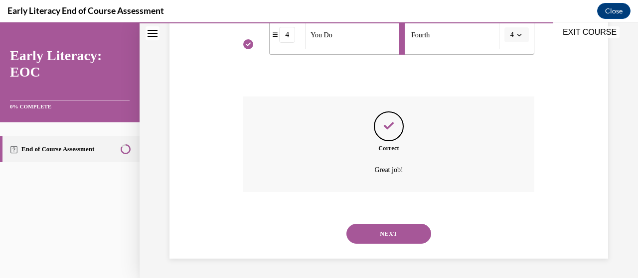
click at [401, 237] on button "NEXT" at bounding box center [388, 234] width 85 height 20
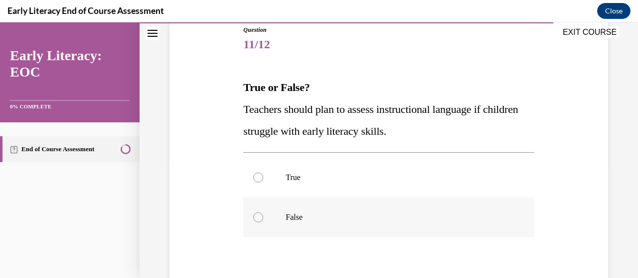
scroll to position [149, 0]
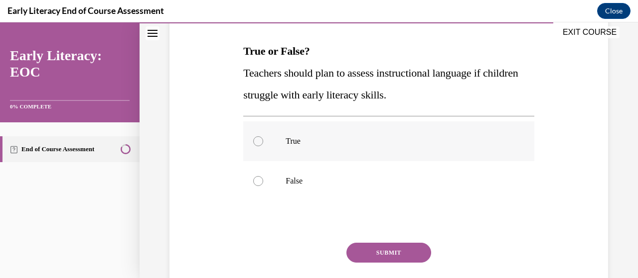
click at [281, 144] on div at bounding box center [388, 142] width 290 height 40
click at [388, 250] on button "SUBMIT" at bounding box center [388, 253] width 85 height 20
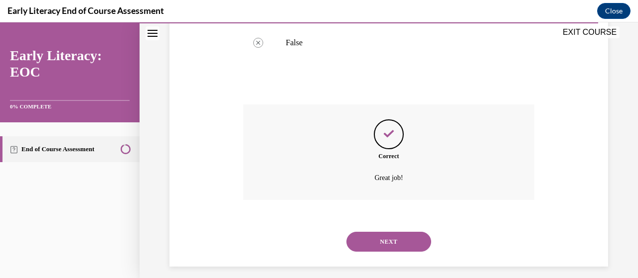
scroll to position [296, 0]
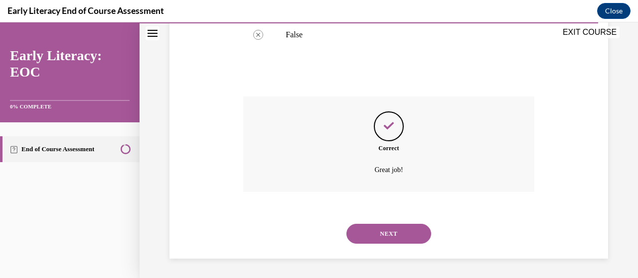
click at [402, 226] on button "NEXT" at bounding box center [388, 234] width 85 height 20
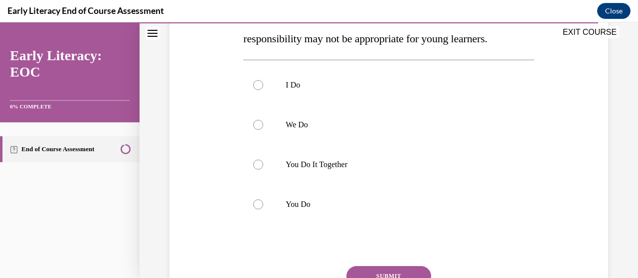
scroll to position [199, 0]
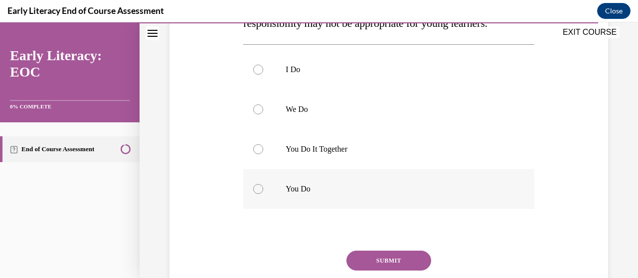
click at [412, 195] on div at bounding box center [388, 189] width 290 height 40
click at [383, 259] on button "SUBMIT" at bounding box center [388, 261] width 85 height 20
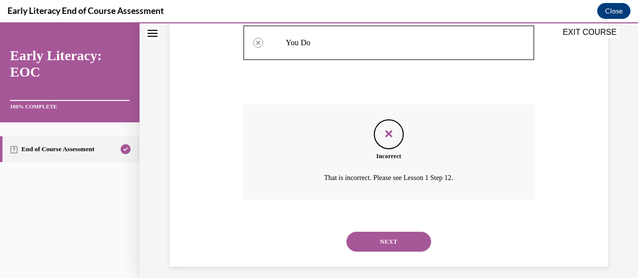
scroll to position [354, 0]
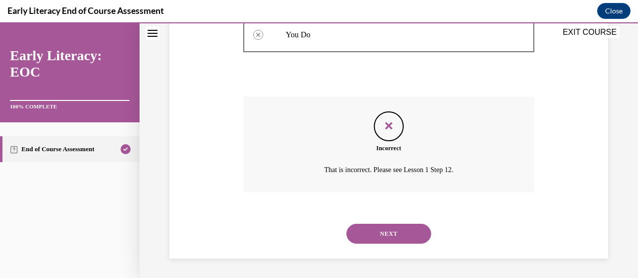
click at [404, 237] on button "NEXT" at bounding box center [388, 234] width 85 height 20
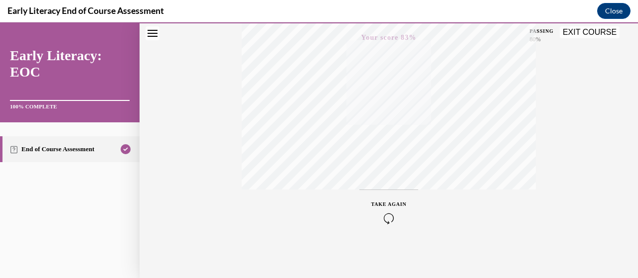
scroll to position [254, 0]
click at [577, 34] on button "EXIT COURSE" at bounding box center [589, 32] width 60 height 12
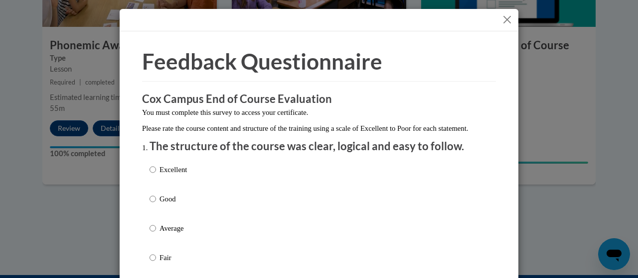
click at [239, 185] on div "Excellent Good Average Fair Poor" at bounding box center [318, 240] width 339 height 162
drag, startPoint x: 173, startPoint y: 178, endPoint x: 178, endPoint y: 176, distance: 5.8
click at [176, 175] on p "Excellent" at bounding box center [172, 169] width 27 height 11
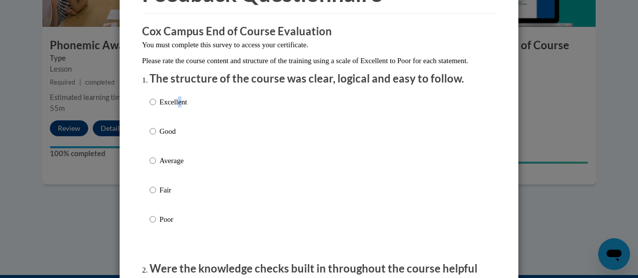
scroll to position [50, 0]
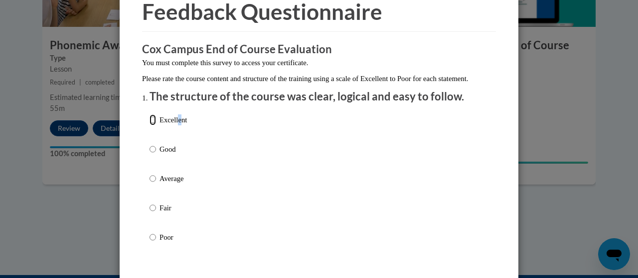
click at [150, 126] on input "Excellent" at bounding box center [152, 120] width 6 height 11
radio input "true"
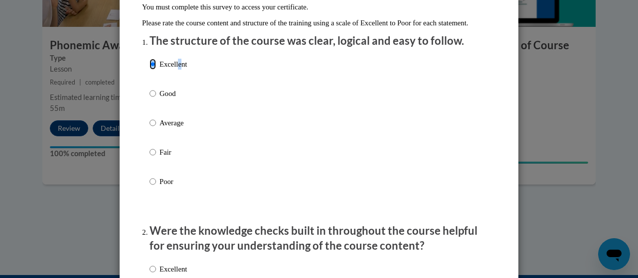
scroll to position [199, 0]
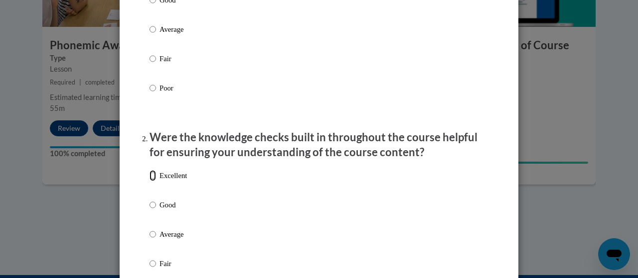
click at [150, 181] on input "Excellent" at bounding box center [152, 175] width 6 height 11
radio input "true"
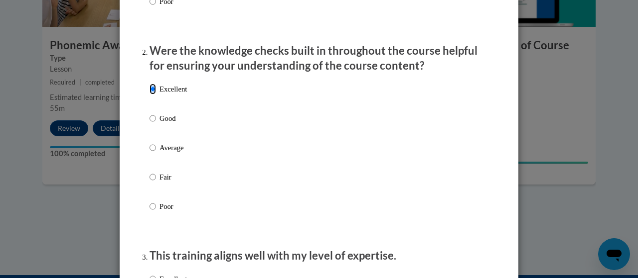
scroll to position [399, 0]
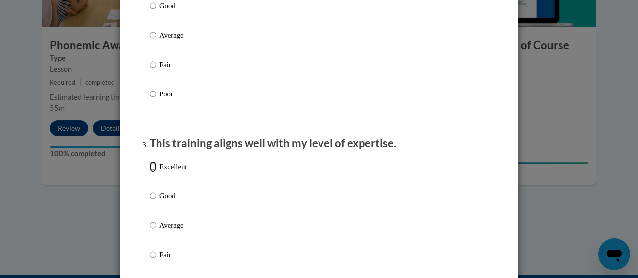
click at [149, 172] on input "Excellent" at bounding box center [152, 166] width 6 height 11
radio input "true"
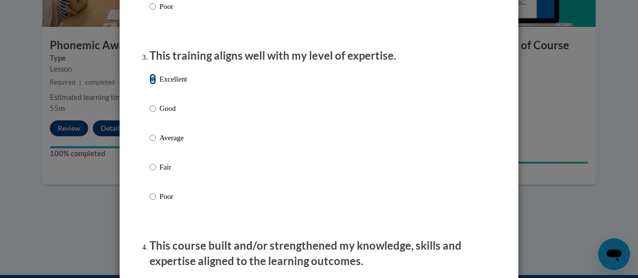
scroll to position [598, 0]
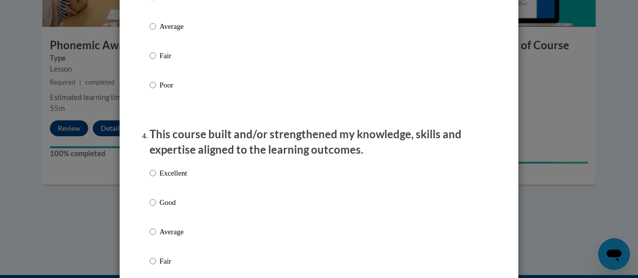
click at [153, 181] on label "Excellent" at bounding box center [167, 181] width 37 height 27
click at [153, 179] on input "Excellent" at bounding box center [152, 173] width 6 height 11
radio input "true"
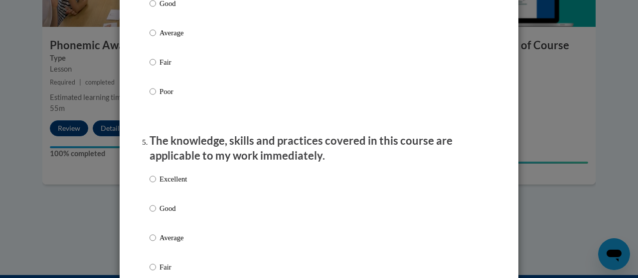
click at [149, 195] on label "Excellent" at bounding box center [167, 187] width 37 height 27
click at [149, 185] on input "Excellent" at bounding box center [152, 179] width 6 height 11
radio input "true"
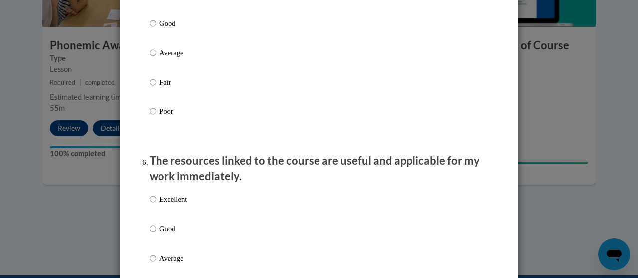
scroll to position [996, 0]
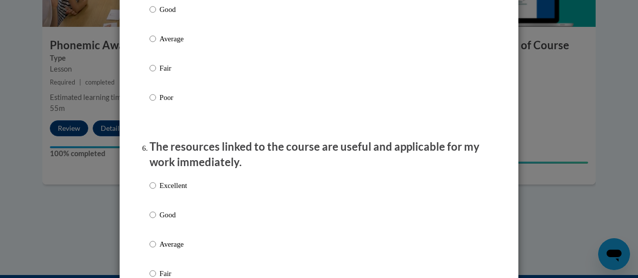
click at [159, 191] on p "Excellent" at bounding box center [172, 185] width 27 height 11
click at [156, 191] on input "Excellent" at bounding box center [152, 185] width 6 height 11
radio input "true"
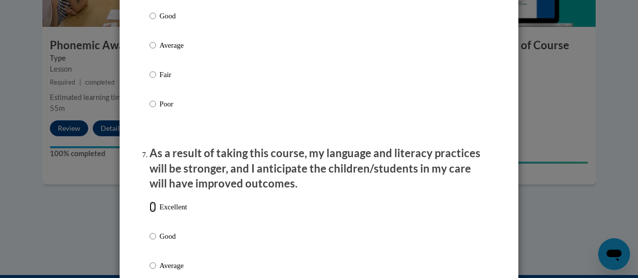
click at [150, 213] on input "Excellent" at bounding box center [152, 207] width 6 height 11
radio input "true"
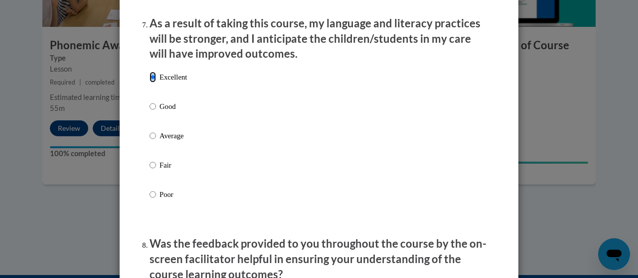
scroll to position [1445, 0]
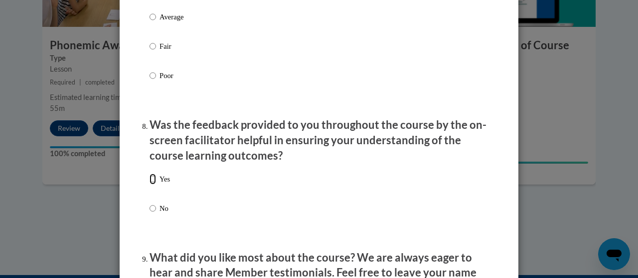
click at [149, 185] on input "Yes" at bounding box center [152, 179] width 6 height 11
radio input "true"
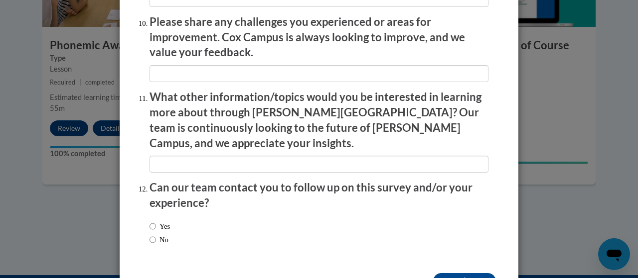
scroll to position [1793, 0]
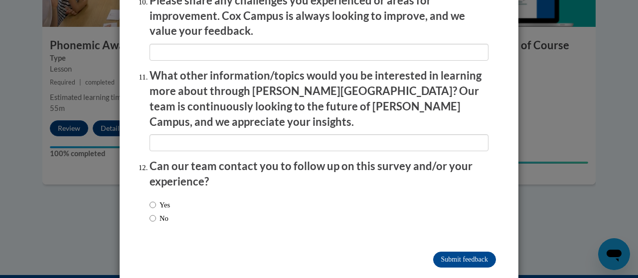
click at [167, 213] on label "No" at bounding box center [158, 218] width 19 height 11
click at [156, 213] on input "No" at bounding box center [152, 218] width 6 height 11
radio input "true"
click at [456, 252] on input "Submit feedback" at bounding box center [464, 260] width 63 height 16
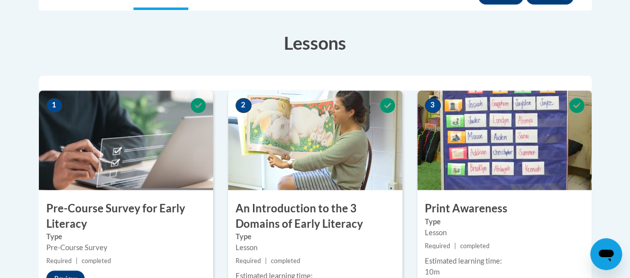
scroll to position [249, 0]
